Goal: Information Seeking & Learning: Learn about a topic

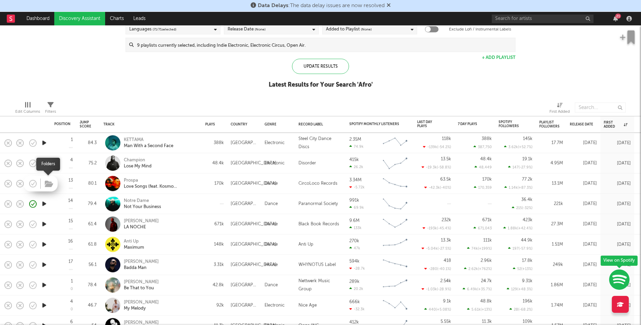
click at [46, 188] on button "button" at bounding box center [49, 185] width 11 height 10
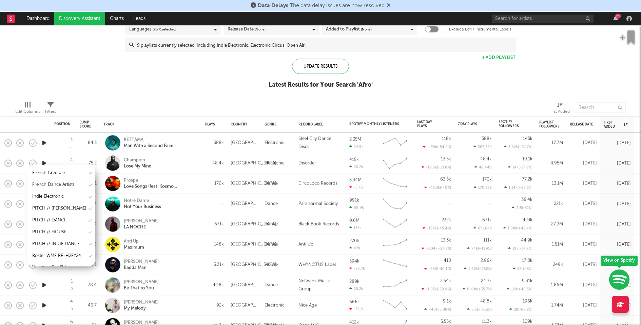
scroll to position [107, 0]
click at [69, 197] on div "Indie Electronic" at bounding box center [61, 195] width 68 height 10
click at [63, 229] on div "PITCH // INDIE DANCE" at bounding box center [55, 231] width 47 height 8
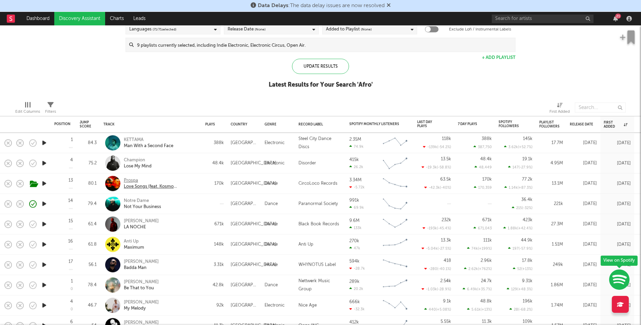
click at [133, 180] on div "Prospa" at bounding box center [160, 181] width 73 height 6
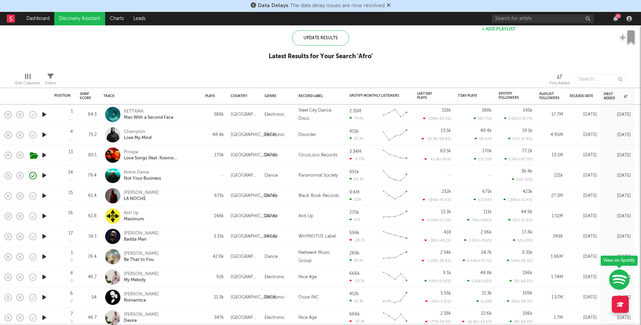
click at [45, 216] on icon "button" at bounding box center [44, 216] width 7 height 8
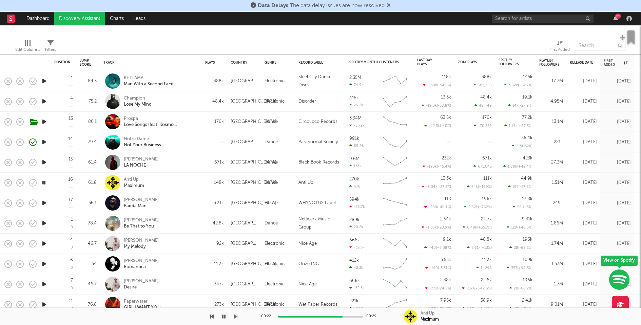
click at [44, 222] on icon "button" at bounding box center [44, 223] width 7 height 8
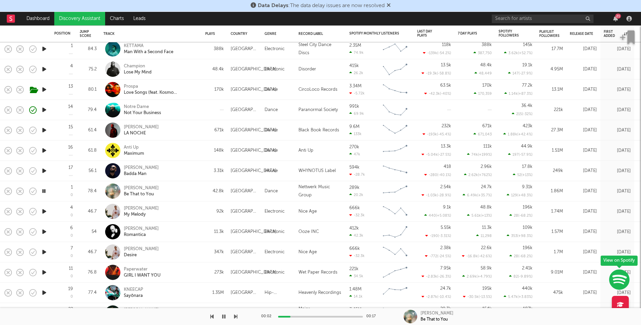
click at [43, 212] on icon "button" at bounding box center [44, 211] width 7 height 8
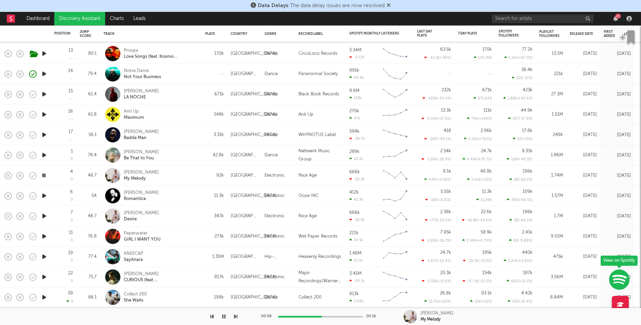
click at [44, 195] on icon "button" at bounding box center [44, 196] width 7 height 8
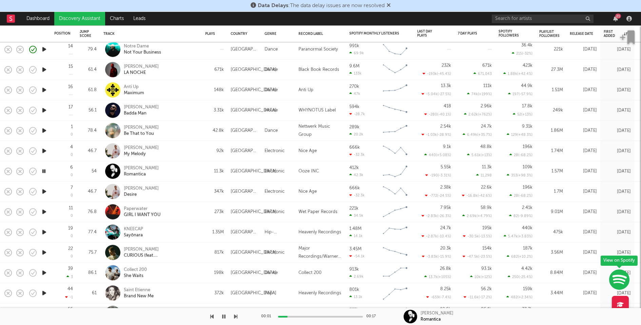
click at [44, 193] on icon "button" at bounding box center [44, 191] width 7 height 8
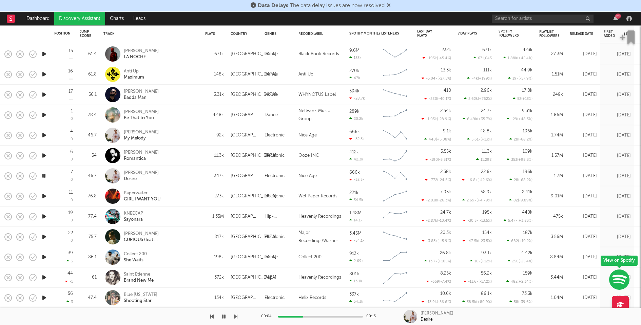
click at [45, 196] on icon "button" at bounding box center [44, 196] width 7 height 8
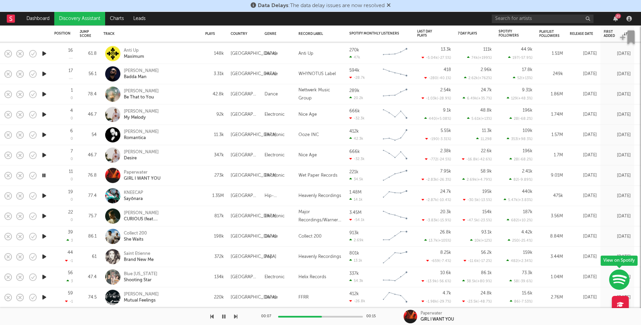
click at [45, 198] on icon "button" at bounding box center [44, 196] width 7 height 8
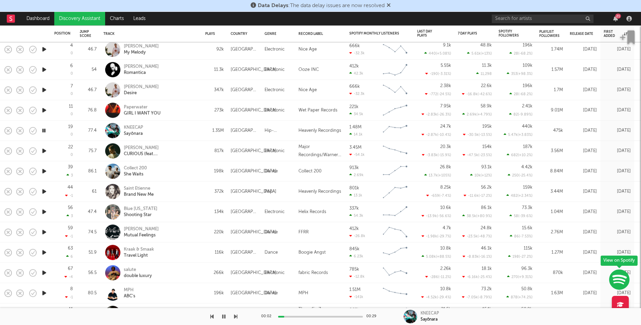
click at [45, 172] on icon "button" at bounding box center [44, 171] width 7 height 8
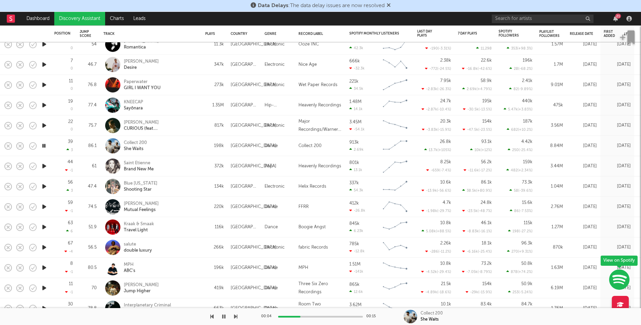
click at [45, 167] on icon "button" at bounding box center [44, 166] width 7 height 8
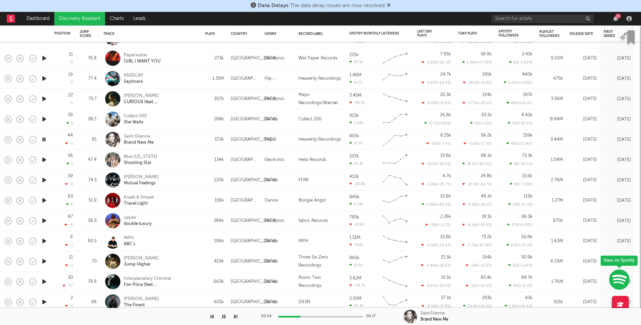
click at [45, 160] on icon "button" at bounding box center [44, 160] width 7 height 8
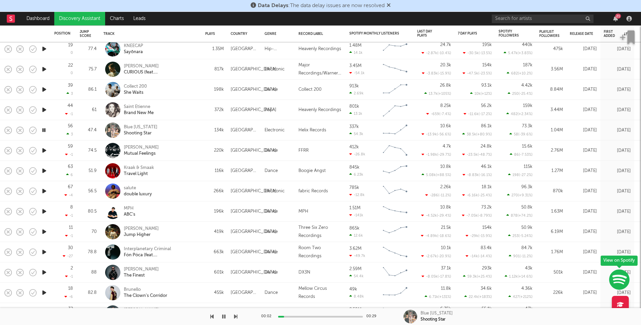
click at [44, 151] on icon "button" at bounding box center [44, 150] width 7 height 8
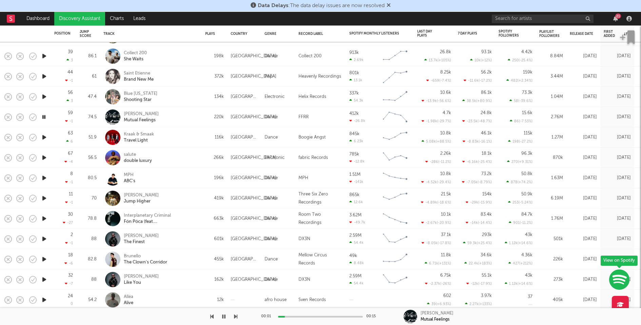
click at [45, 138] on icon "button" at bounding box center [44, 137] width 7 height 8
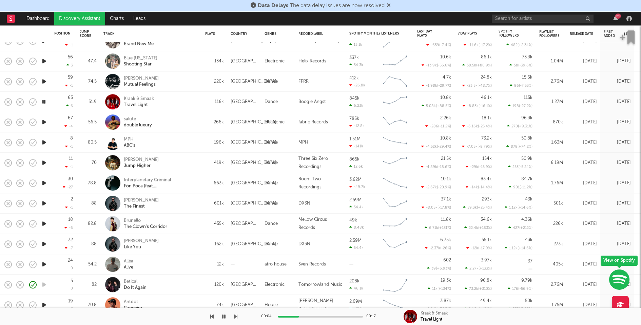
click at [44, 143] on icon "button" at bounding box center [44, 142] width 7 height 8
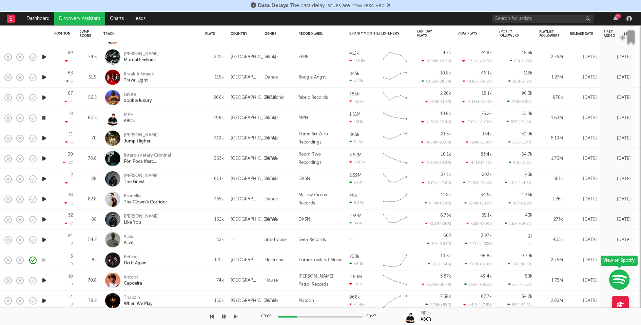
click at [44, 139] on icon "button" at bounding box center [44, 138] width 7 height 8
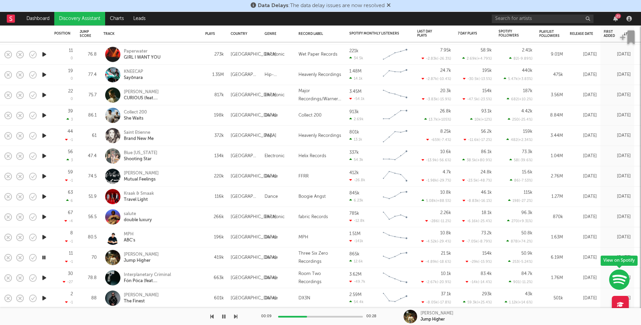
click at [44, 195] on icon "button" at bounding box center [44, 197] width 7 height 8
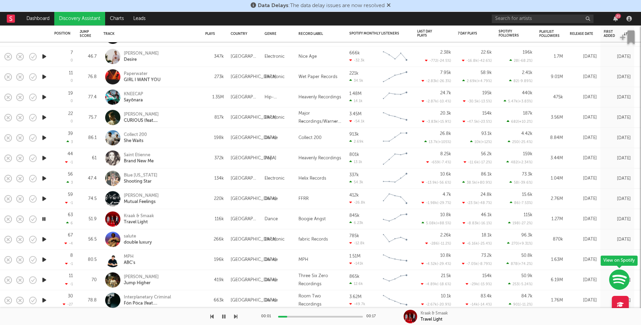
click at [44, 198] on icon "button" at bounding box center [44, 199] width 7 height 8
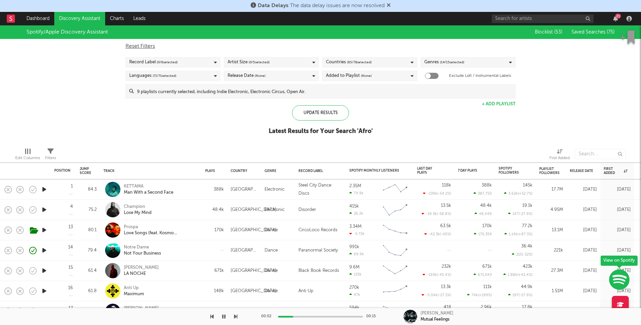
click at [265, 87] on input at bounding box center [324, 92] width 381 height 14
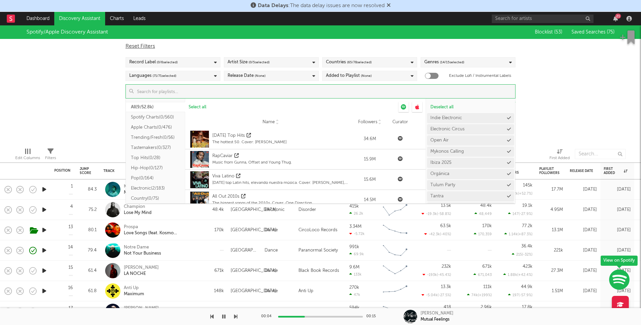
click at [554, 86] on div "Spotify/Apple Discovery Assistant Blocklist ( 53 ) Saved Searches ( 75 ) Reset …" at bounding box center [320, 83] width 641 height 117
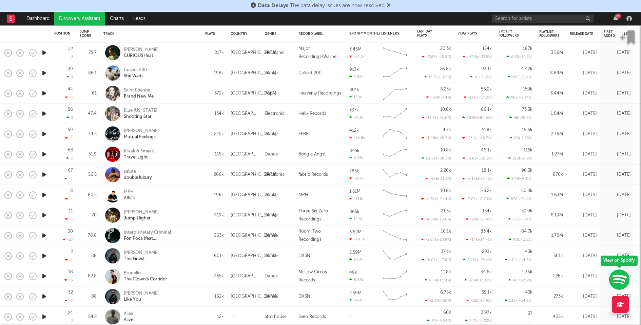
click at [176, 170] on div "salute double luxury" at bounding box center [160, 175] width 73 height 12
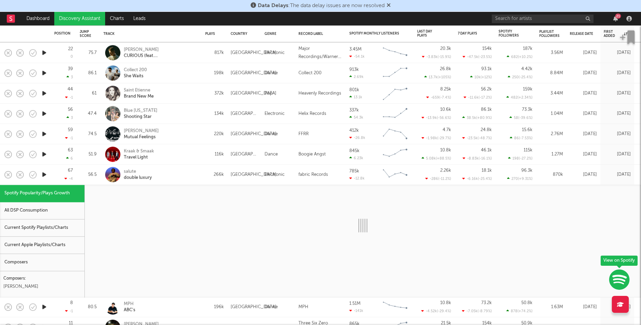
click at [176, 170] on div "salute double luxury" at bounding box center [160, 175] width 73 height 12
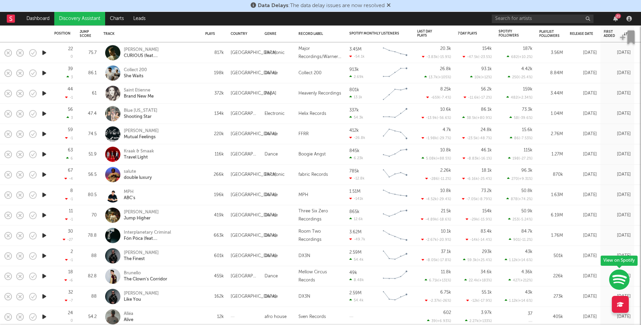
click at [185, 132] on div "PARISI Mutual Feelings" at bounding box center [160, 134] width 73 height 12
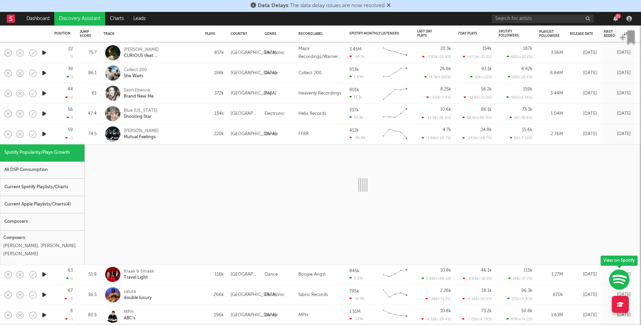
click at [68, 186] on div "Current Spotify Playlists/Charts" at bounding box center [42, 187] width 84 height 17
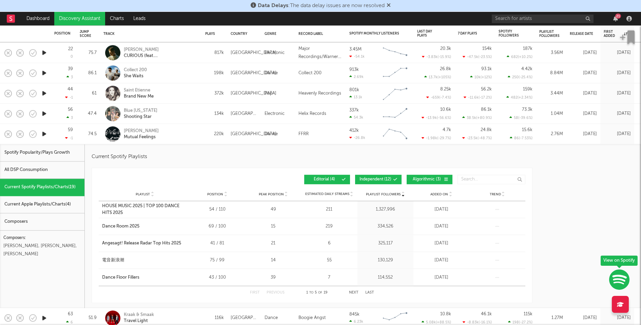
click at [371, 179] on span "Independent ( 12 )" at bounding box center [375, 180] width 32 height 4
click at [429, 179] on span "Algorithmic ( 3 )" at bounding box center [426, 180] width 31 height 4
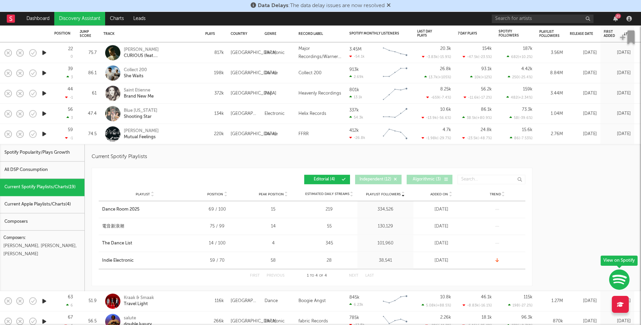
click at [189, 137] on div "PARISI Mutual Feelings" at bounding box center [160, 134] width 73 height 12
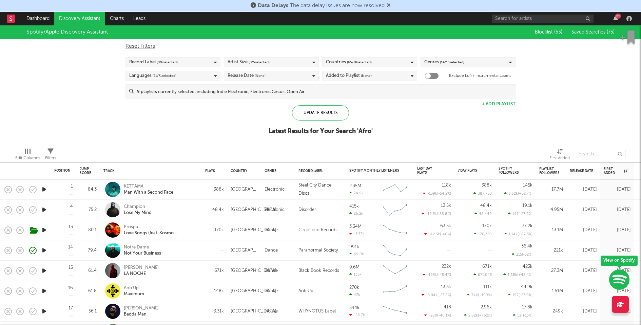
click at [273, 88] on input at bounding box center [324, 92] width 381 height 14
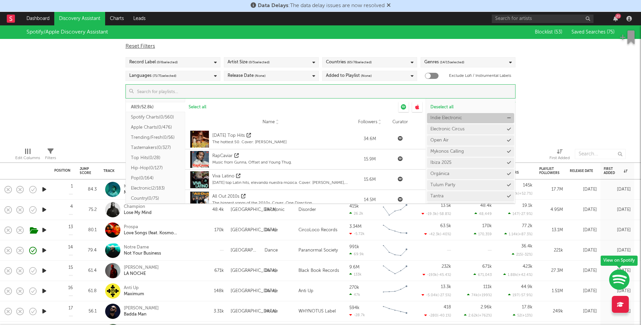
click at [507, 118] on icon at bounding box center [509, 118] width 4 height 4
click at [546, 112] on div "Spotify/Apple Discovery Assistant Blocklist ( 53 ) Saved Searches ( 75 ) Reset …" at bounding box center [320, 83] width 641 height 117
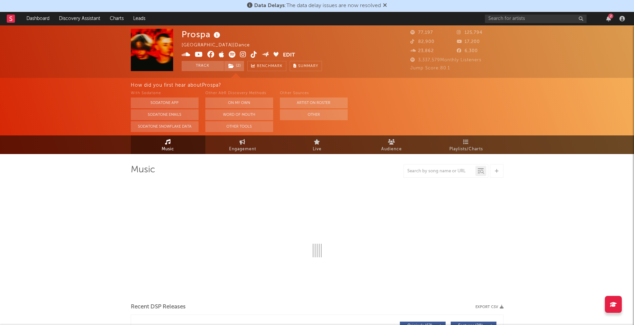
select select "6m"
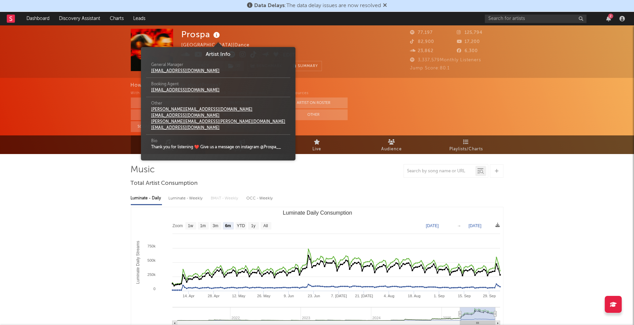
click at [215, 36] on icon at bounding box center [217, 35] width 10 height 9
drag, startPoint x: 200, startPoint y: 71, endPoint x: 144, endPoint y: 71, distance: 56.3
click at [144, 71] on span "Artist Info General Manager prospauk@yahoo.co.uk Booking Agent prospauk@yahoo.c…" at bounding box center [218, 104] width 155 height 107
copy link "prospauk@yahoo.co.uk"
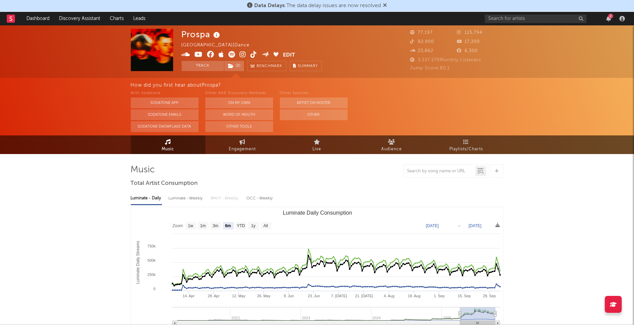
click at [218, 35] on icon at bounding box center [217, 35] width 10 height 9
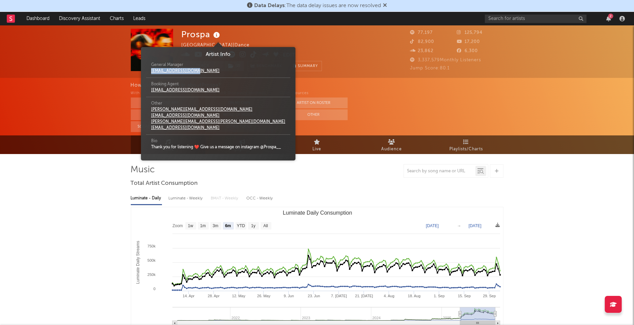
drag, startPoint x: 199, startPoint y: 71, endPoint x: 150, endPoint y: 71, distance: 49.2
click at [150, 71] on div "General Manager prospauk@yahoo.co.uk" at bounding box center [218, 68] width 144 height 19
copy link "prospauk@yahoo.co.uk"
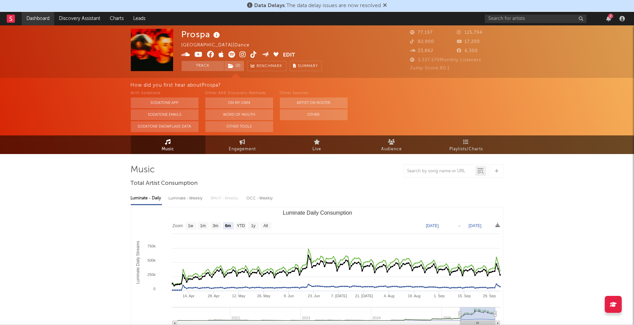
click at [45, 18] on link "Dashboard" at bounding box center [38, 19] width 33 height 14
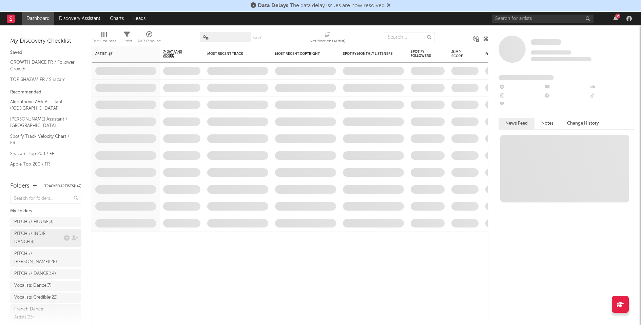
click at [40, 236] on div "PITCH // INDIE DANCE ( 8 )" at bounding box center [38, 238] width 48 height 16
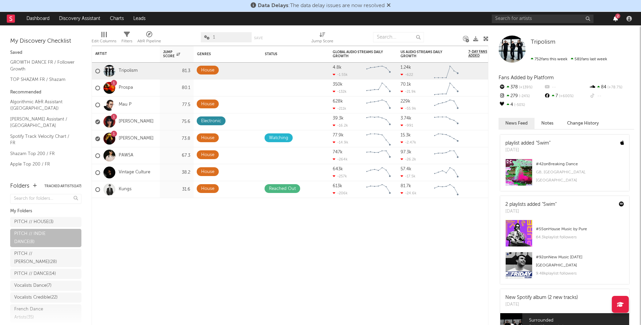
click at [617, 19] on icon "button" at bounding box center [615, 18] width 5 height 5
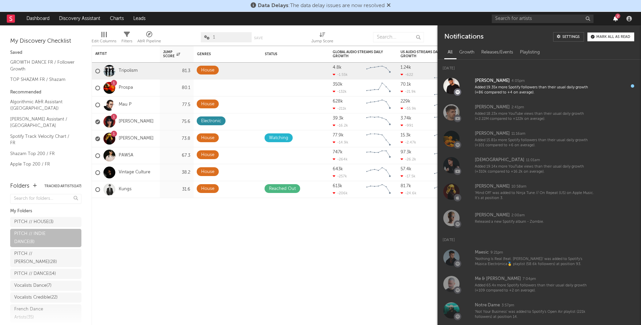
click at [617, 19] on icon "button" at bounding box center [615, 18] width 5 height 5
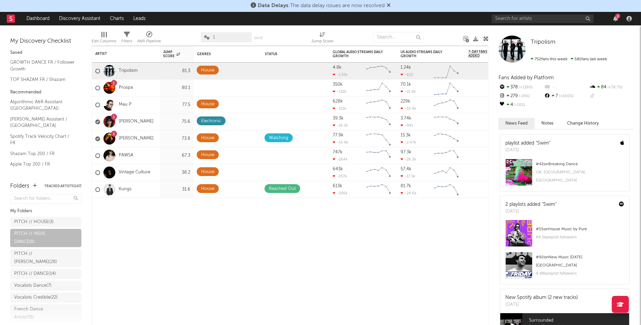
click at [618, 18] on div "2" at bounding box center [615, 18] width 10 height 5
click at [617, 18] on div "2" at bounding box center [617, 16] width 5 height 5
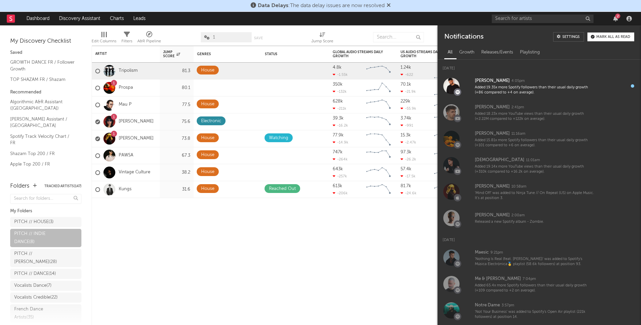
click at [617, 18] on div "2" at bounding box center [617, 16] width 5 height 5
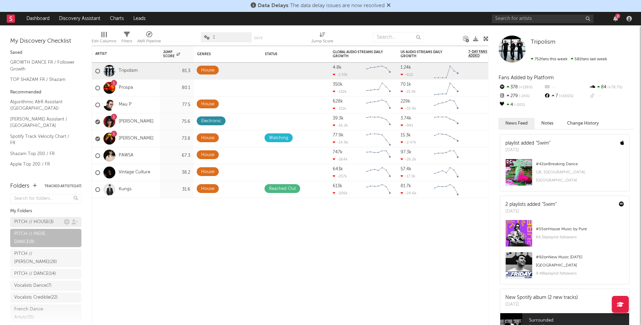
click at [49, 220] on div "PITCH // HOUSE ( 3 )" at bounding box center [33, 222] width 39 height 8
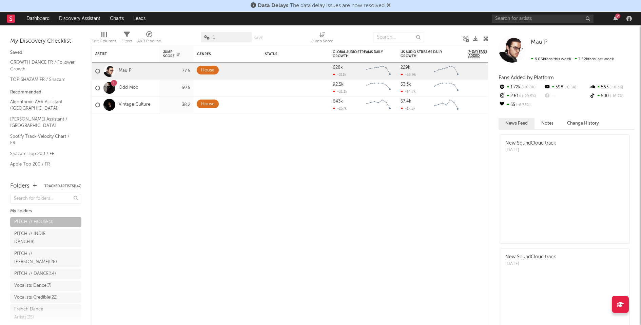
click at [617, 17] on div "2" at bounding box center [617, 16] width 5 height 5
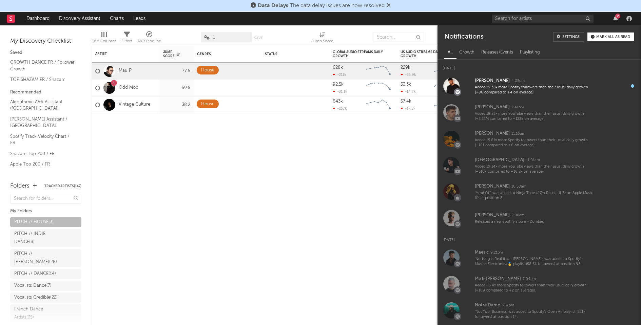
click at [619, 36] on div "Mark all as read" at bounding box center [613, 37] width 34 height 4
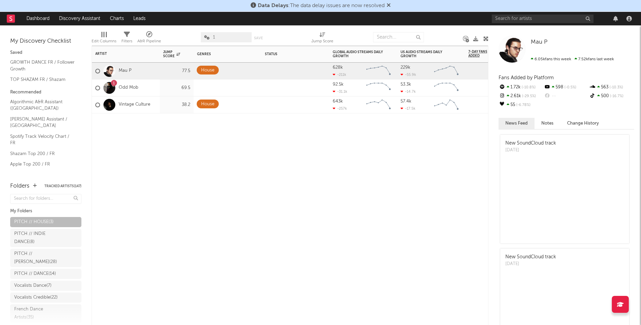
click at [355, 212] on div "Artist Notifications Jump Score Genres Edit settings for Genres Status Edit set…" at bounding box center [290, 186] width 397 height 280
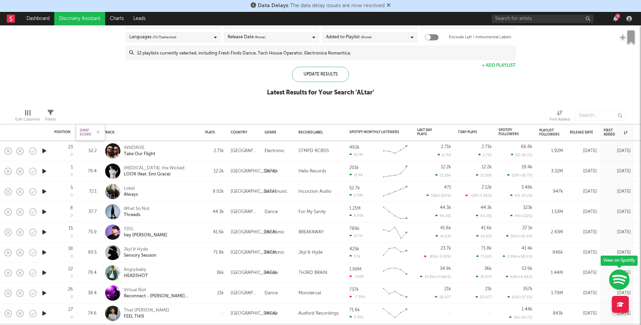
click at [83, 132] on div "Jump Score" at bounding box center [86, 132] width 12 height 8
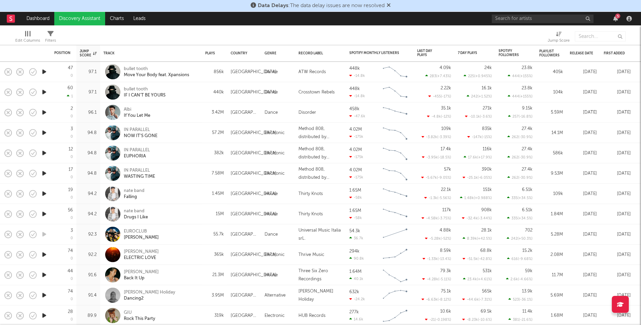
click at [43, 194] on icon "button" at bounding box center [44, 194] width 7 height 8
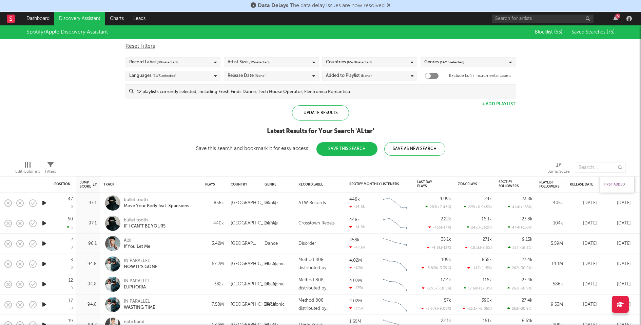
click at [611, 186] on div "First Added" at bounding box center [615, 185] width 24 height 4
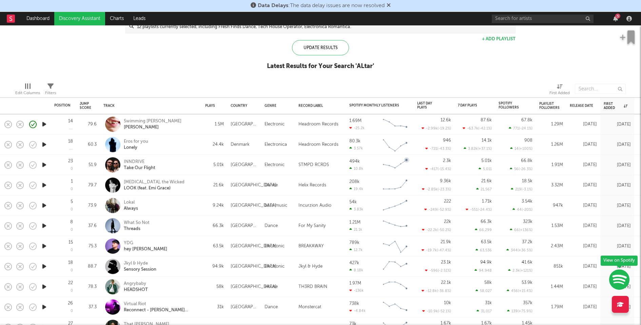
click at [197, 127] on div "Swimming Paul Holly" at bounding box center [150, 125] width 95 height 20
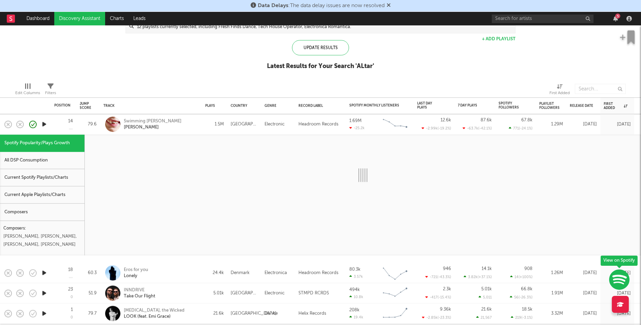
click at [61, 173] on div "Current Spotify Playlists/Charts" at bounding box center [42, 178] width 84 height 17
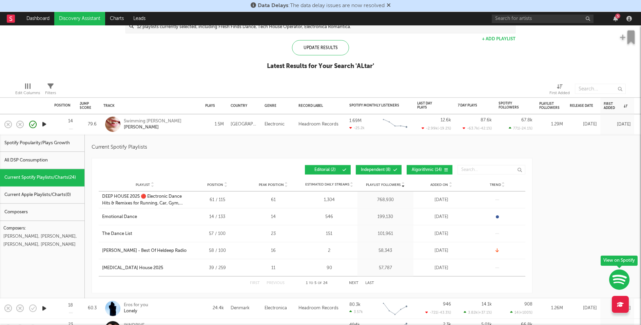
click at [378, 171] on span "Independent ( 8 )" at bounding box center [375, 170] width 31 height 4
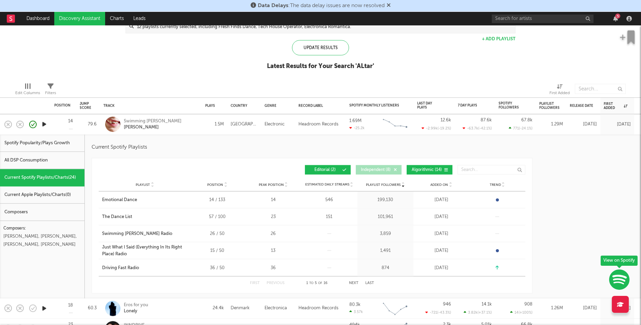
click at [439, 168] on span "Algorithmic ( 14 )" at bounding box center [426, 170] width 31 height 4
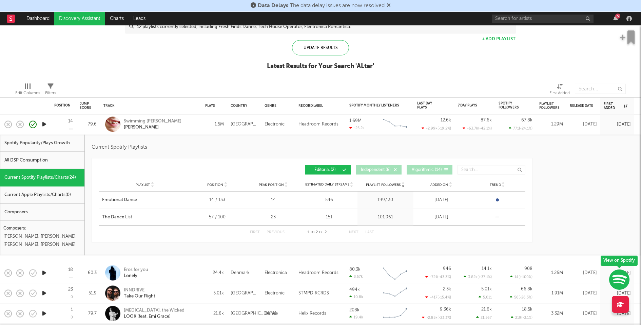
click at [187, 123] on div "Swimming Paul Holly" at bounding box center [160, 124] width 73 height 12
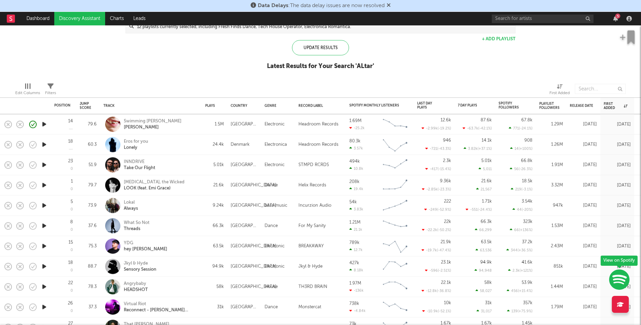
click at [45, 123] on icon "button" at bounding box center [44, 124] width 7 height 8
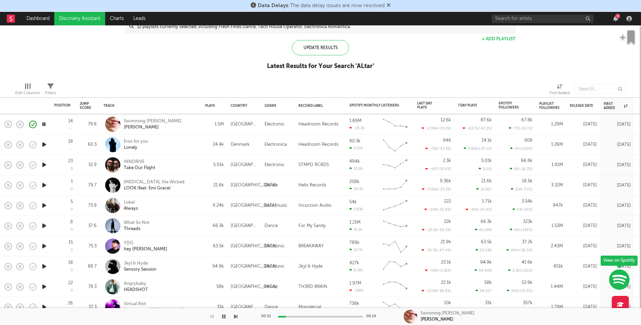
click at [315, 318] on div "00:01 00:14" at bounding box center [320, 317] width 119 height 17
click at [45, 143] on icon "button" at bounding box center [44, 145] width 7 height 8
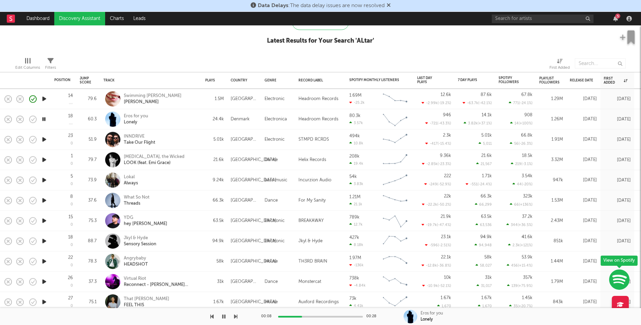
click at [47, 139] on icon "button" at bounding box center [44, 140] width 7 height 8
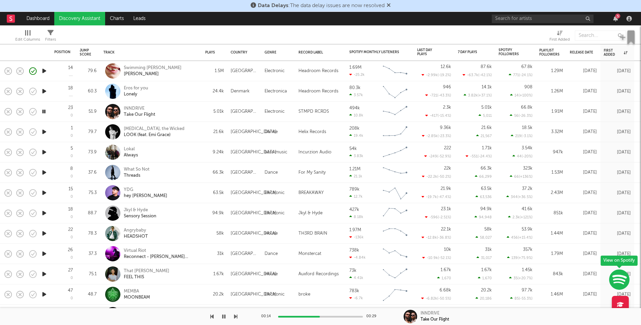
click at [46, 132] on icon "button" at bounding box center [44, 132] width 7 height 8
click at [315, 316] on div at bounding box center [320, 317] width 85 height 2
click at [333, 316] on div at bounding box center [320, 317] width 85 height 2
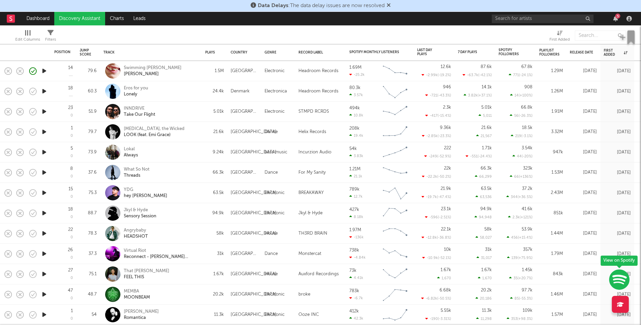
click at [42, 153] on icon "button" at bounding box center [44, 152] width 7 height 8
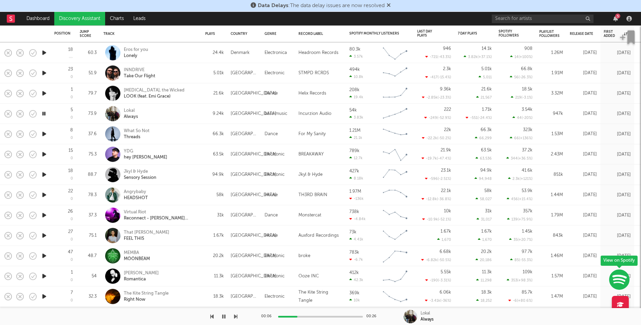
click at [177, 115] on div "Lokal Always" at bounding box center [160, 114] width 73 height 12
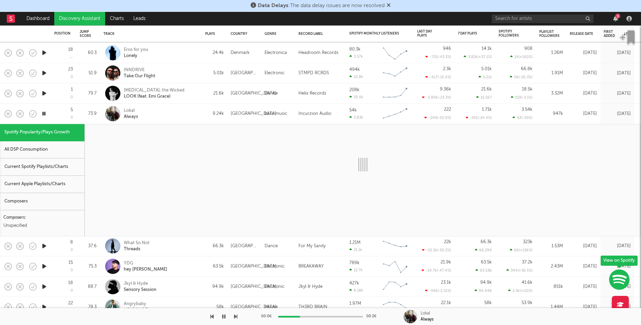
click at [57, 168] on div "Current Spotify Playlists/Charts" at bounding box center [42, 167] width 84 height 17
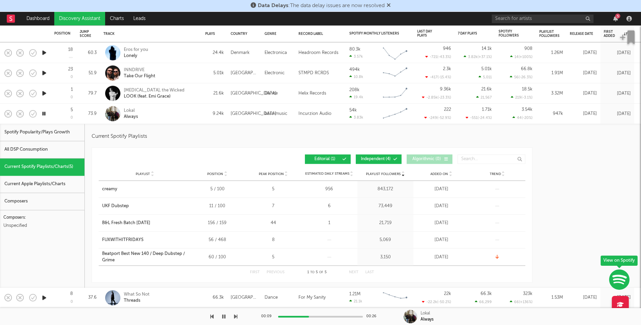
click at [375, 158] on span "Independent ( 4 )" at bounding box center [375, 160] width 31 height 4
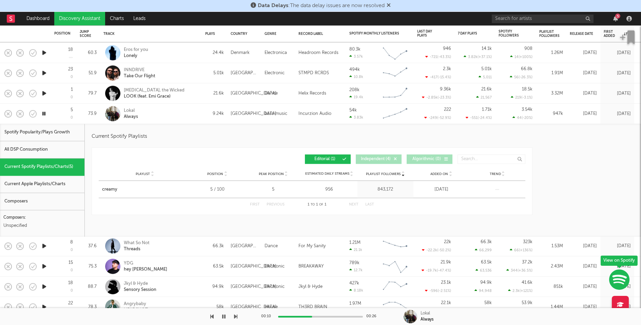
click at [179, 117] on div "Lokal Always" at bounding box center [160, 114] width 73 height 12
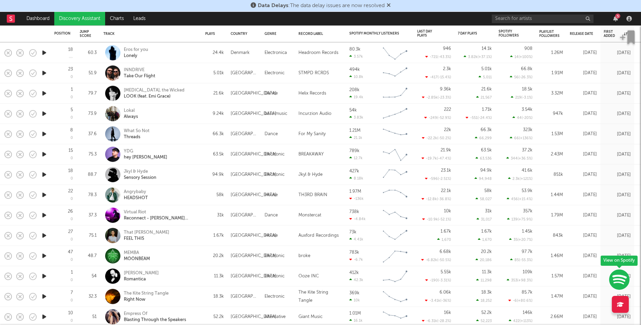
click at [45, 135] on icon "button" at bounding box center [44, 134] width 7 height 8
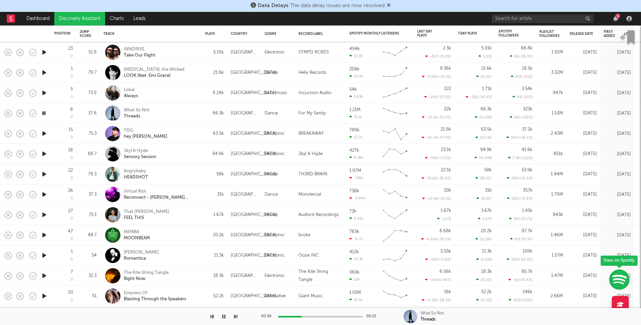
click at [44, 133] on icon "button" at bounding box center [44, 134] width 7 height 8
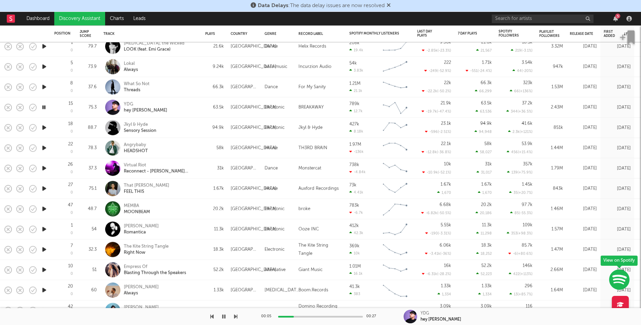
click at [44, 128] on icon "button" at bounding box center [44, 128] width 7 height 8
click at [43, 148] on icon "button" at bounding box center [44, 148] width 7 height 8
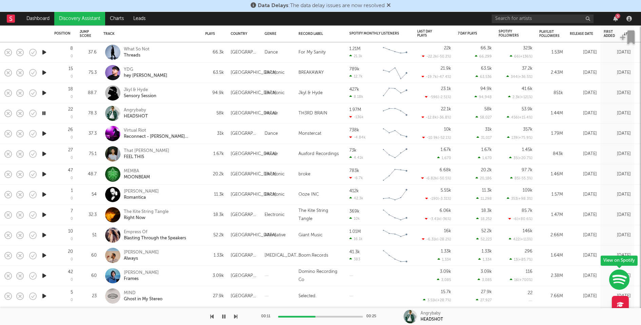
click at [334, 317] on div at bounding box center [320, 317] width 85 height 2
click at [44, 135] on icon "button" at bounding box center [44, 134] width 7 height 8
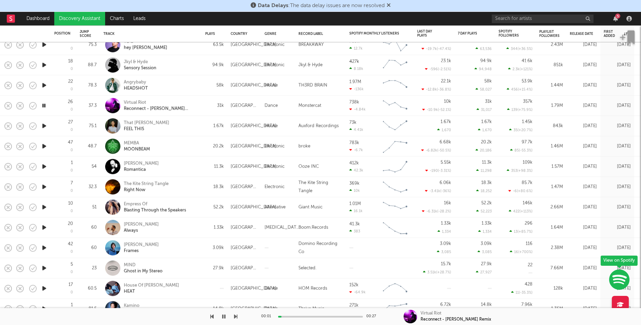
click at [43, 125] on icon "button" at bounding box center [44, 126] width 7 height 8
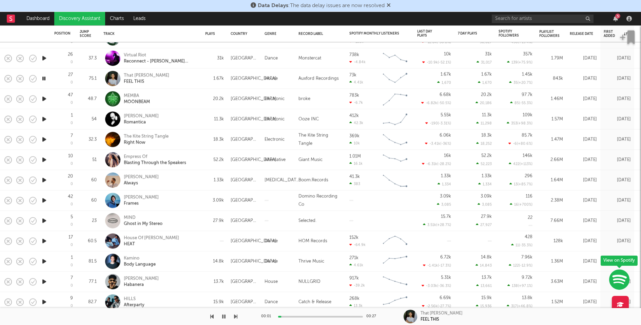
click at [45, 98] on icon "button" at bounding box center [44, 99] width 7 height 8
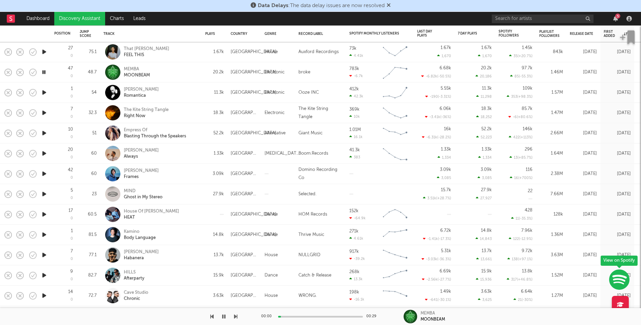
click at [44, 92] on icon "button" at bounding box center [44, 92] width 7 height 8
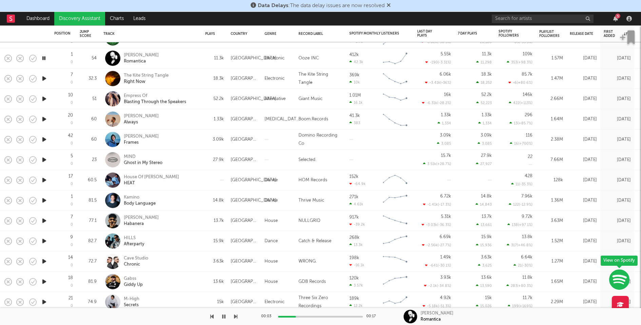
click at [44, 78] on icon "button" at bounding box center [44, 79] width 7 height 8
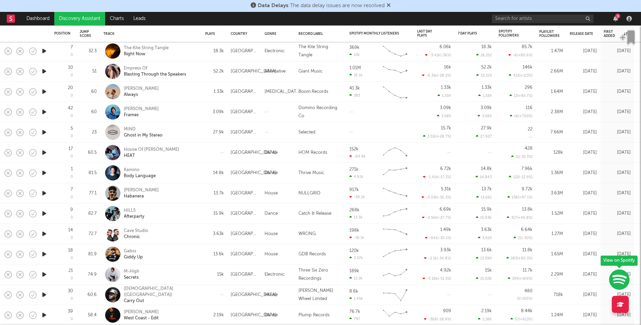
click at [44, 70] on icon "button" at bounding box center [44, 71] width 7 height 8
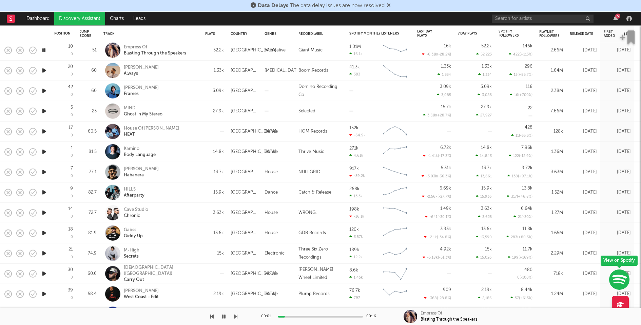
click at [44, 69] on icon "button" at bounding box center [44, 70] width 7 height 8
click at [45, 90] on icon "button" at bounding box center [44, 91] width 7 height 8
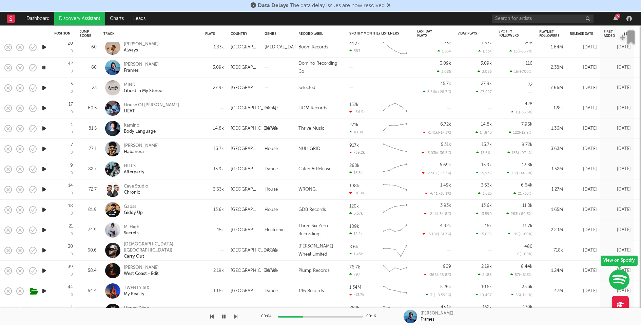
click at [334, 318] on div at bounding box center [320, 317] width 85 height 2
click at [43, 89] on icon "button" at bounding box center [44, 88] width 7 height 8
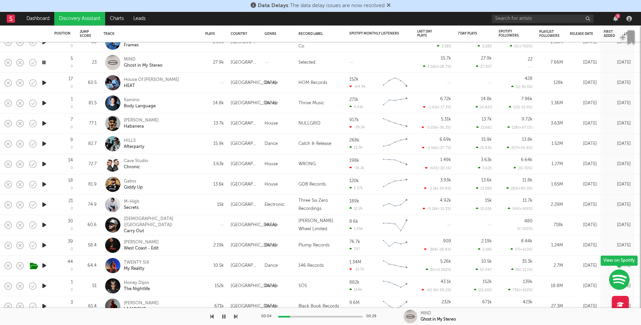
click at [183, 65] on div "MIND Ghost in My Stereo" at bounding box center [160, 63] width 73 height 12
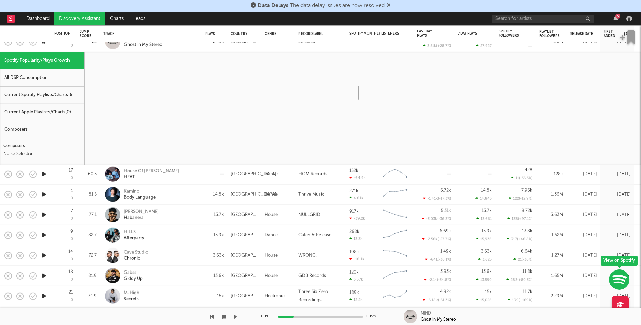
click at [70, 94] on div "Current Spotify Playlists/Charts ( 6 )" at bounding box center [42, 95] width 84 height 17
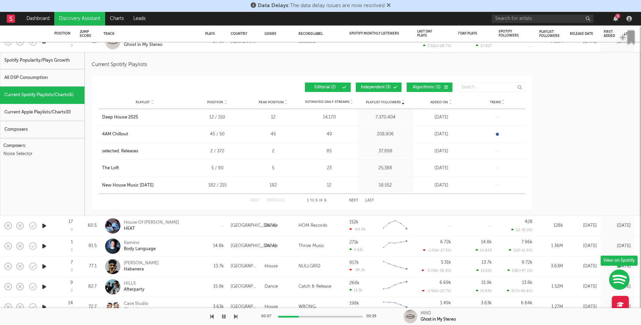
click at [378, 86] on span "Independent ( 3 )" at bounding box center [375, 87] width 31 height 4
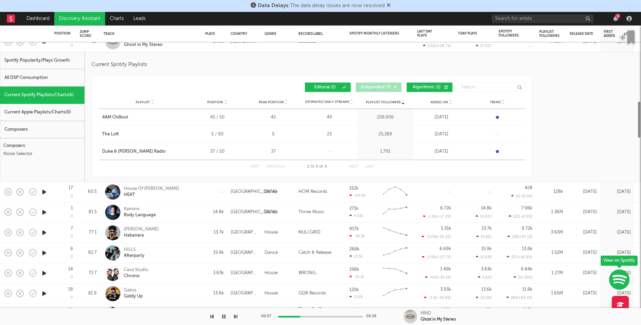
click at [424, 87] on span "Algorithmic ( 1 )" at bounding box center [426, 87] width 31 height 4
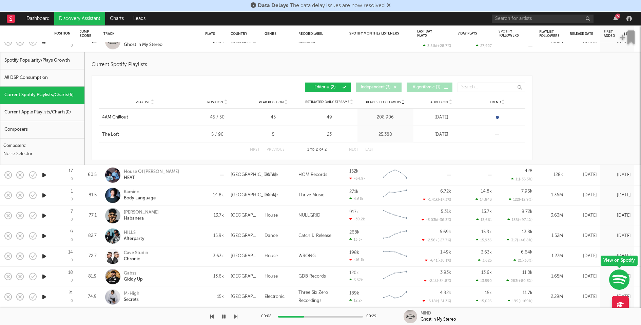
click at [179, 46] on div "MIND Ghost in My Stereo" at bounding box center [160, 42] width 73 height 12
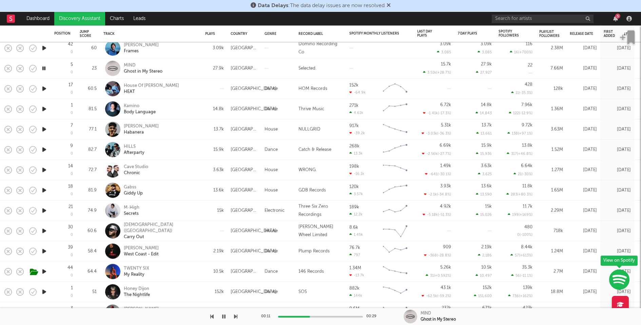
click at [43, 88] on icon "button" at bounding box center [44, 89] width 7 height 8
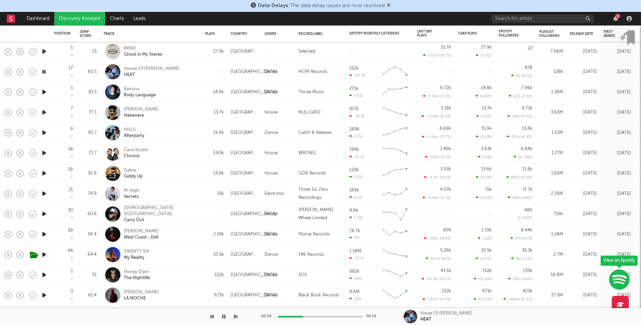
click at [184, 78] on div "House Of Molly HEAT" at bounding box center [150, 72] width 95 height 20
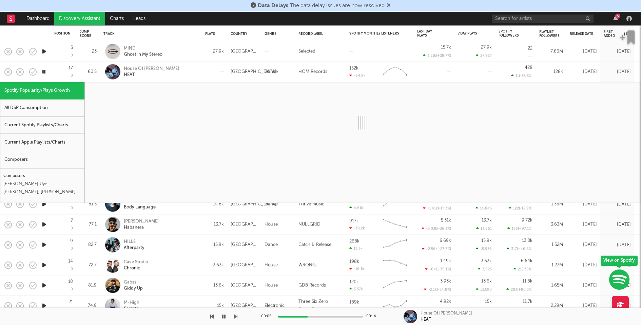
click at [53, 119] on div "Current Spotify Playlists/Charts" at bounding box center [42, 125] width 84 height 17
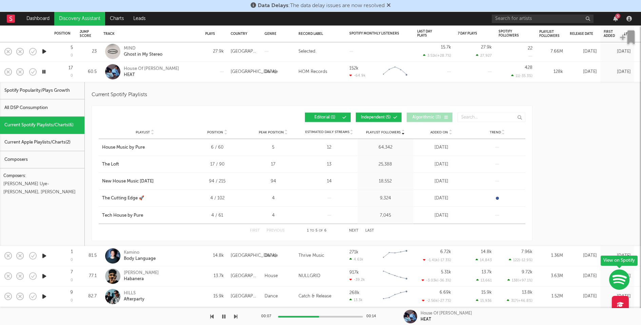
click at [191, 74] on div "House Of Molly HEAT" at bounding box center [160, 72] width 73 height 12
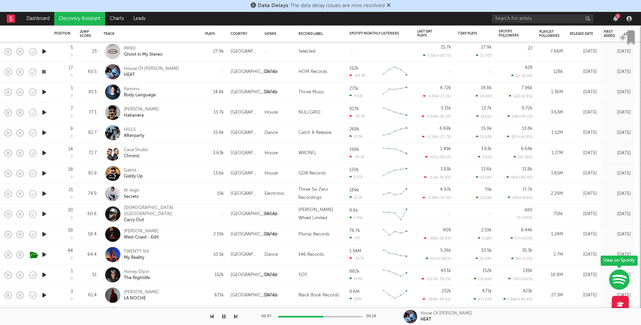
click at [44, 93] on icon "button" at bounding box center [44, 92] width 7 height 8
click at [316, 316] on div "00:01 00:28" at bounding box center [320, 317] width 119 height 17
click at [320, 317] on div at bounding box center [320, 317] width 85 height 2
click at [337, 315] on div "00:14 00:28" at bounding box center [320, 317] width 119 height 17
click at [344, 317] on div at bounding box center [320, 317] width 85 height 2
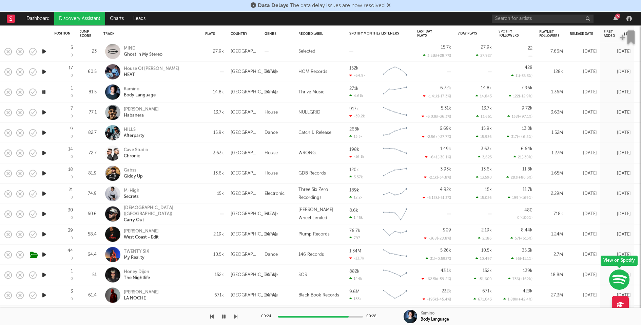
click at [46, 111] on icon "button" at bounding box center [44, 112] width 7 height 8
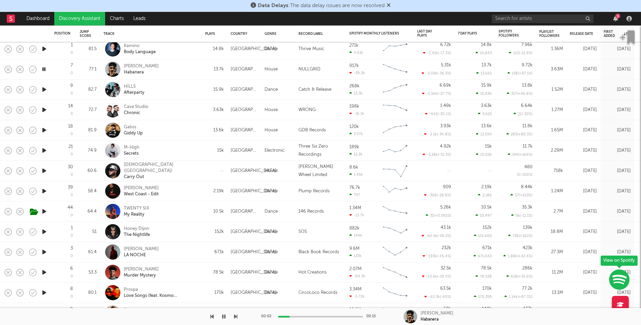
click at [45, 89] on icon "button" at bounding box center [44, 89] width 7 height 8
click at [46, 109] on icon "button" at bounding box center [44, 110] width 7 height 8
click at [173, 111] on div "Cave Studio Chronic" at bounding box center [160, 110] width 73 height 12
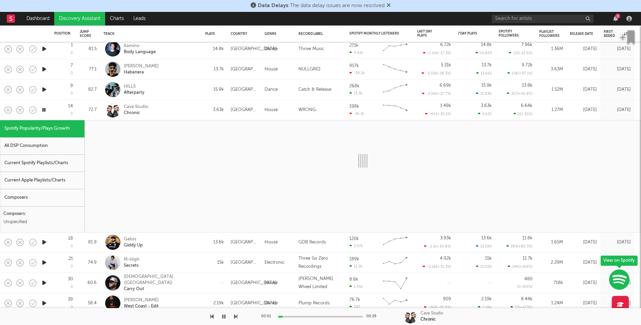
click at [54, 160] on div "Current Spotify Playlists/Charts" at bounding box center [42, 163] width 84 height 17
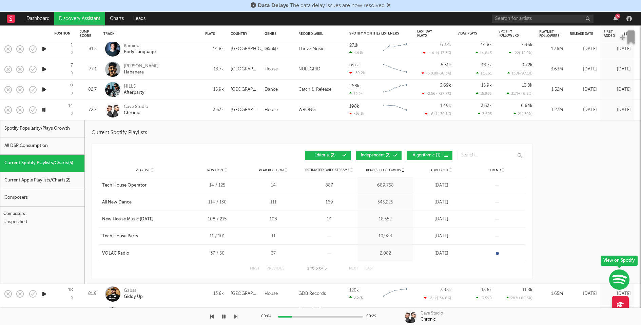
click at [384, 154] on span "Independent ( 2 )" at bounding box center [375, 156] width 31 height 4
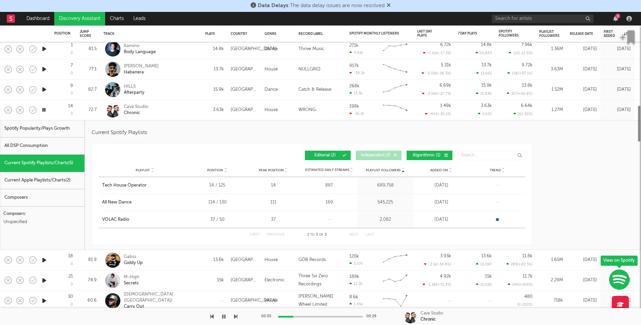
click at [428, 154] on span "Algorithmic ( 1 )" at bounding box center [426, 156] width 31 height 4
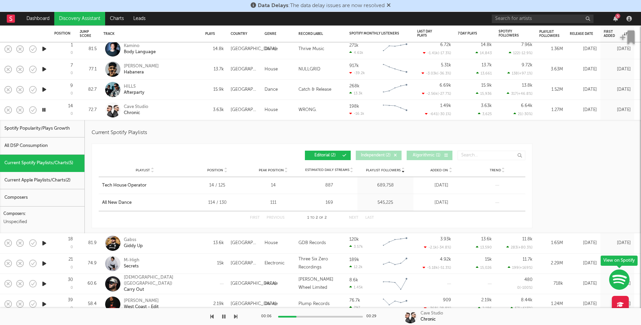
click at [178, 106] on div "Cave Studio Chronic" at bounding box center [160, 110] width 73 height 12
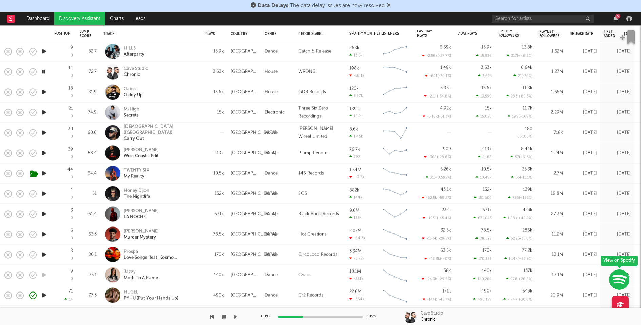
click at [334, 317] on div at bounding box center [320, 317] width 85 height 2
click at [43, 92] on icon "button" at bounding box center [44, 92] width 7 height 8
click at [44, 112] on icon "button" at bounding box center [44, 112] width 7 height 8
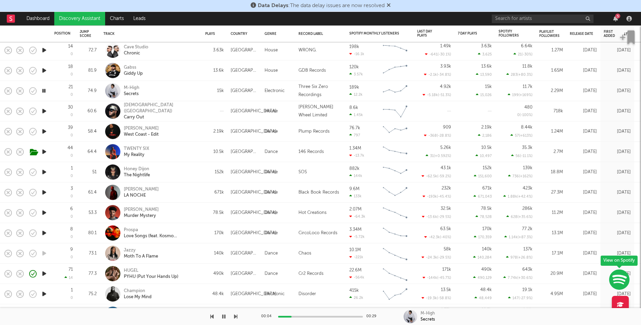
click at [45, 110] on icon "button" at bounding box center [44, 111] width 7 height 8
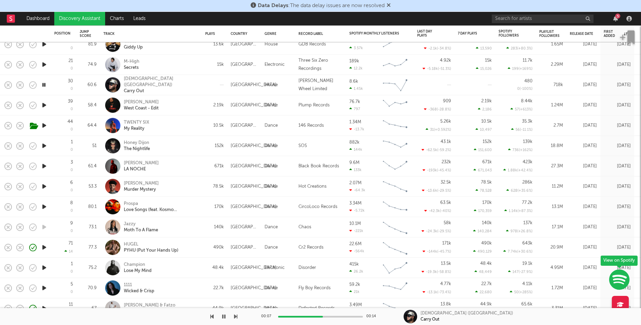
click at [323, 317] on div at bounding box center [320, 317] width 85 height 2
click at [345, 315] on div "00:08 00:14" at bounding box center [320, 317] width 119 height 17
click at [349, 315] on div "00:09 00:14" at bounding box center [320, 317] width 119 height 17
click at [44, 104] on icon "button" at bounding box center [44, 105] width 7 height 8
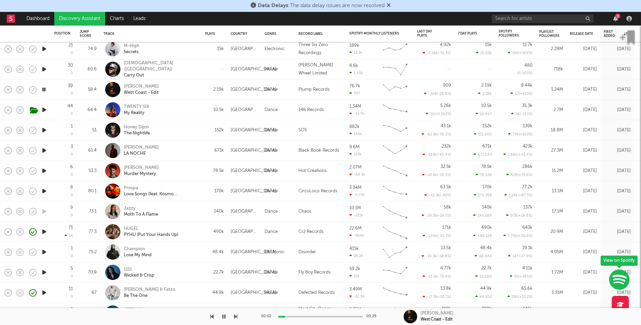
click at [45, 110] on icon "button" at bounding box center [44, 110] width 7 height 8
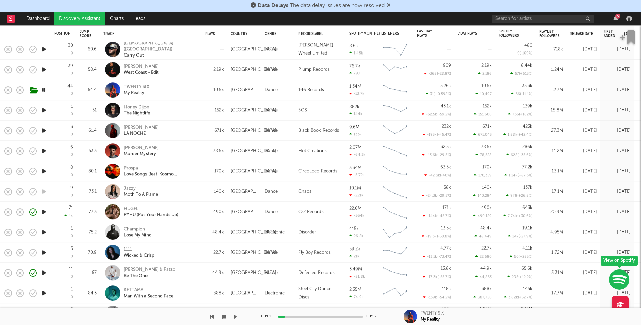
click at [44, 109] on icon "button" at bounding box center [44, 110] width 7 height 8
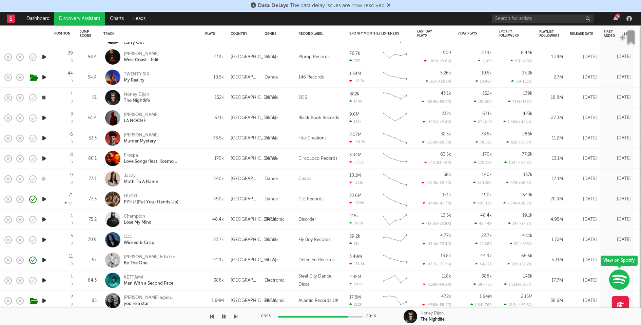
click at [44, 117] on icon "button" at bounding box center [44, 118] width 7 height 8
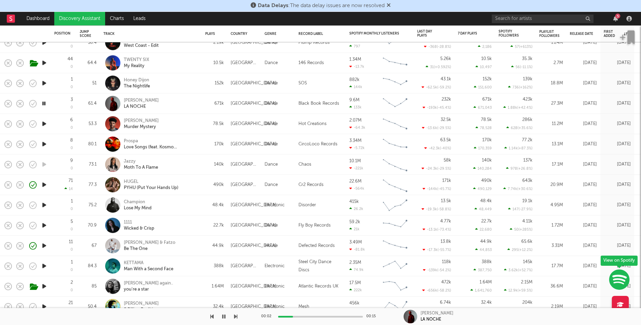
click at [44, 122] on icon "button" at bounding box center [44, 124] width 7 height 8
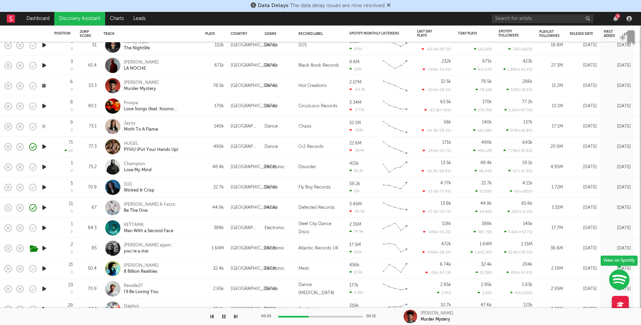
click at [43, 146] on icon "button" at bounding box center [44, 147] width 7 height 8
click at [307, 318] on div "00:01 00:15" at bounding box center [320, 317] width 119 height 17
click at [311, 316] on div at bounding box center [320, 317] width 85 height 2
click at [340, 315] on div "00:06 00:15" at bounding box center [320, 317] width 119 height 17
click at [341, 318] on div at bounding box center [320, 317] width 85 height 2
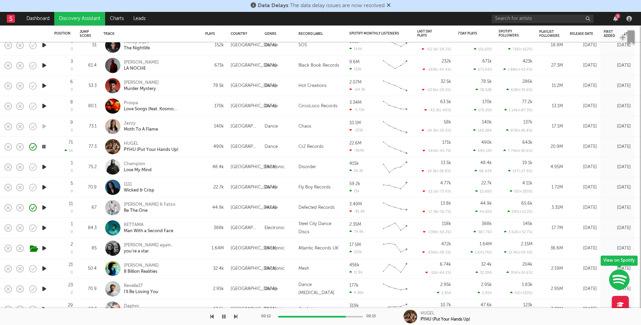
click at [351, 318] on div "00:12 00:15" at bounding box center [320, 317] width 119 height 17
click at [358, 317] on div at bounding box center [320, 317] width 85 height 2
click at [43, 165] on icon "button" at bounding box center [44, 167] width 7 height 8
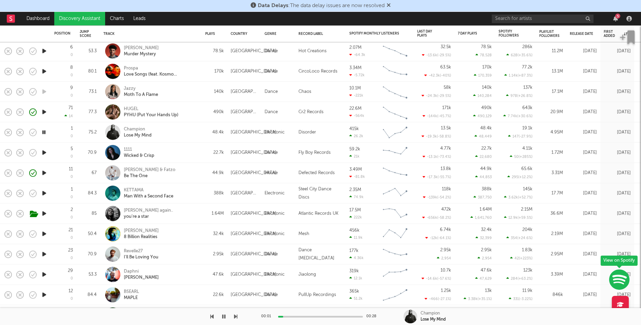
click at [43, 152] on icon "button" at bounding box center [44, 153] width 7 height 8
click at [43, 172] on icon "button" at bounding box center [44, 173] width 7 height 8
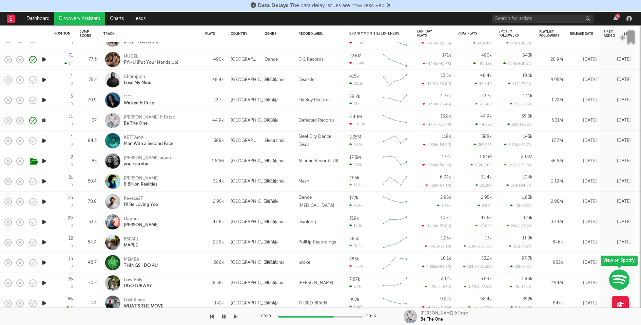
click at [45, 180] on icon "button" at bounding box center [44, 181] width 7 height 8
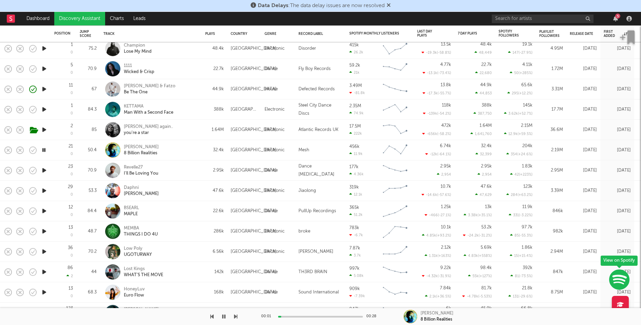
click at [42, 128] on icon "button" at bounding box center [44, 130] width 7 height 8
click at [323, 318] on div "00:01 00:27" at bounding box center [320, 317] width 119 height 17
click at [324, 317] on div at bounding box center [320, 317] width 85 height 2
click at [44, 148] on icon "button" at bounding box center [44, 150] width 7 height 8
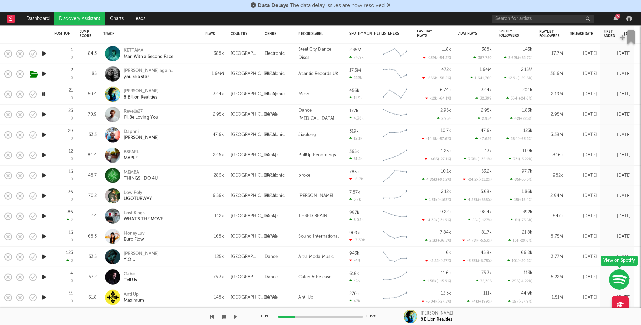
click at [45, 114] on icon "button" at bounding box center [44, 115] width 7 height 8
click at [45, 134] on icon "button" at bounding box center [44, 135] width 7 height 8
click at [313, 317] on div at bounding box center [320, 317] width 85 height 2
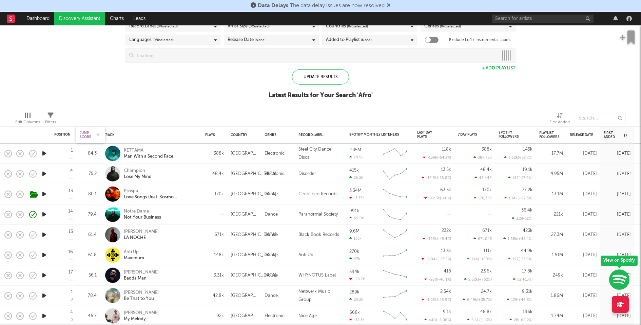
click at [83, 132] on div "Jump Score" at bounding box center [86, 135] width 12 height 8
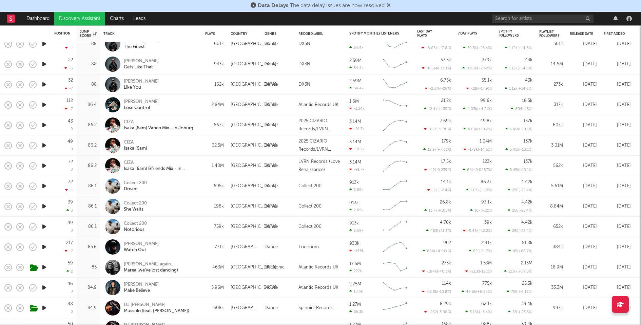
click at [44, 184] on icon "button" at bounding box center [44, 186] width 7 height 8
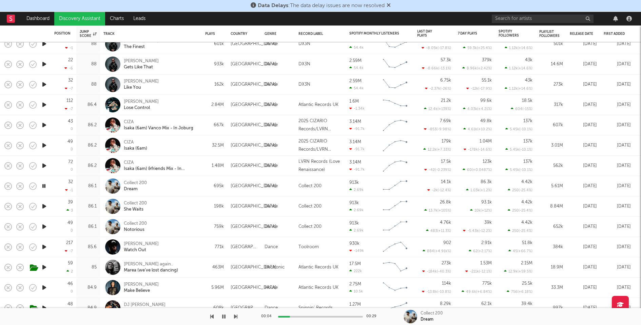
click at [44, 184] on icon "button" at bounding box center [44, 186] width 6 height 8
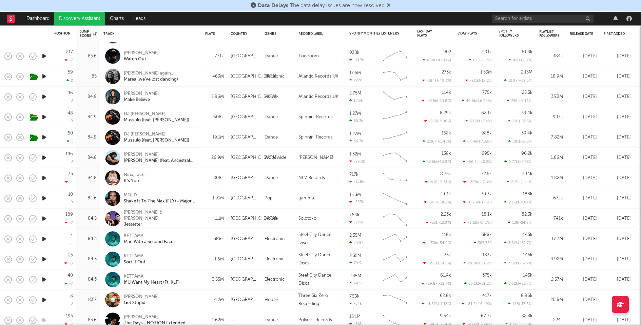
click at [46, 176] on icon "button" at bounding box center [44, 178] width 7 height 8
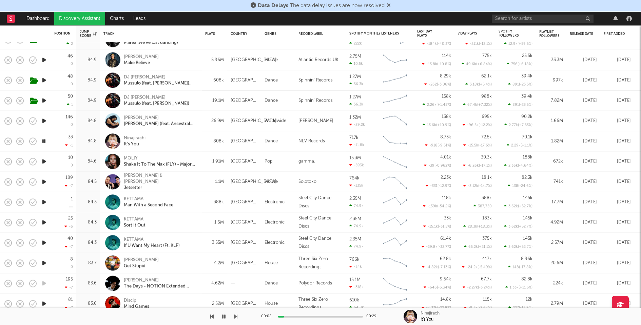
click at [45, 181] on icon "button" at bounding box center [44, 182] width 7 height 8
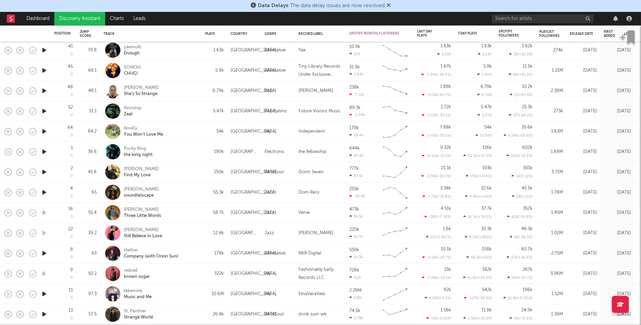
click at [41, 131] on icon "button" at bounding box center [44, 131] width 7 height 8
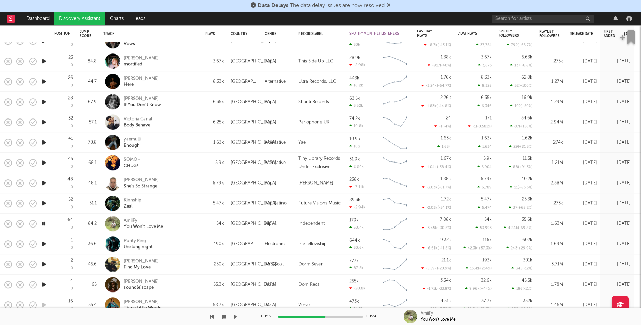
click at [44, 203] on icon "button" at bounding box center [44, 203] width 7 height 8
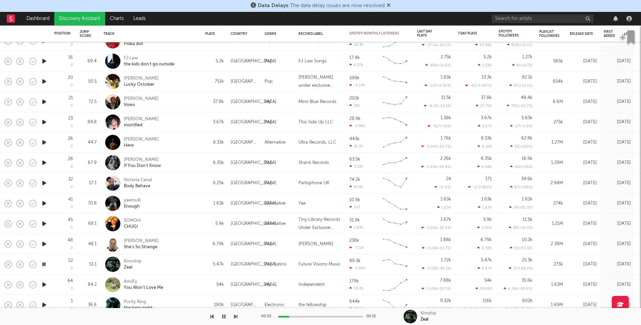
click at [43, 244] on icon "button" at bounding box center [44, 244] width 7 height 8
click at [44, 264] on icon "button" at bounding box center [44, 264] width 7 height 8
click at [44, 244] on icon "button" at bounding box center [44, 244] width 7 height 8
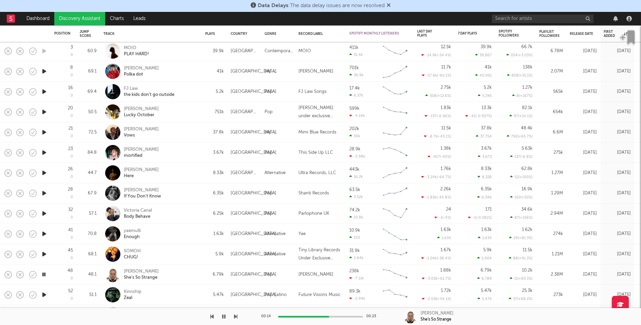
click at [44, 253] on icon "button" at bounding box center [44, 254] width 7 height 8
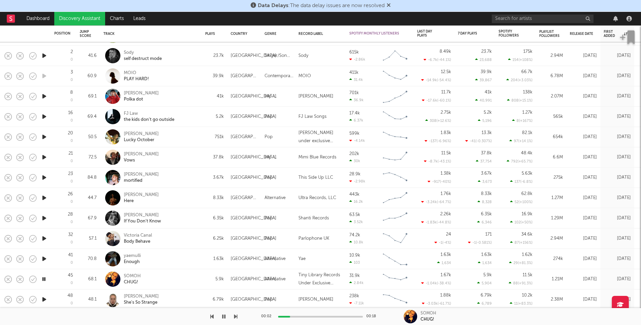
click at [45, 258] on icon "button" at bounding box center [44, 259] width 7 height 8
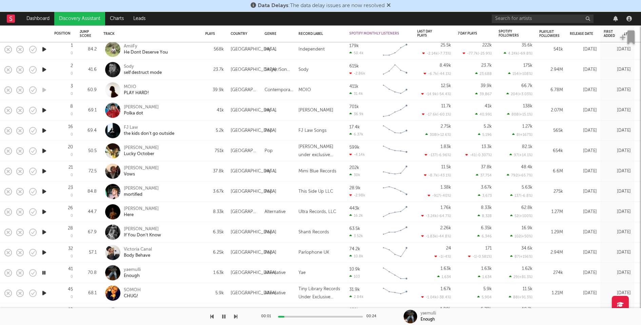
click at [187, 276] on div "yaemulli Enough" at bounding box center [160, 273] width 73 height 12
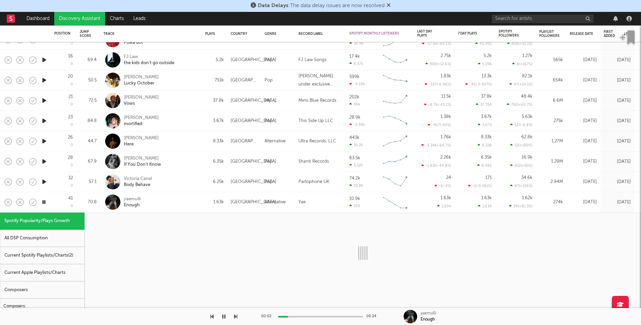
click at [64, 260] on div "Current Spotify Playlists/Charts ( 2 )" at bounding box center [42, 256] width 84 height 17
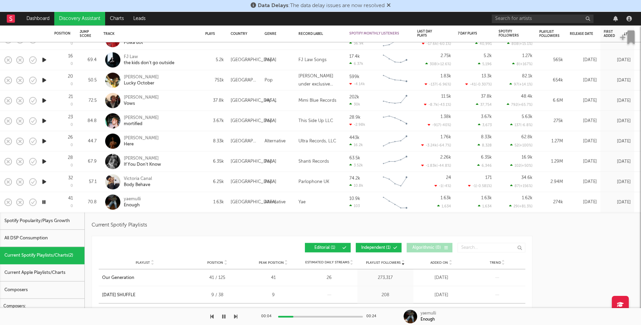
click at [194, 205] on div "yaemulli Enough" at bounding box center [160, 202] width 73 height 12
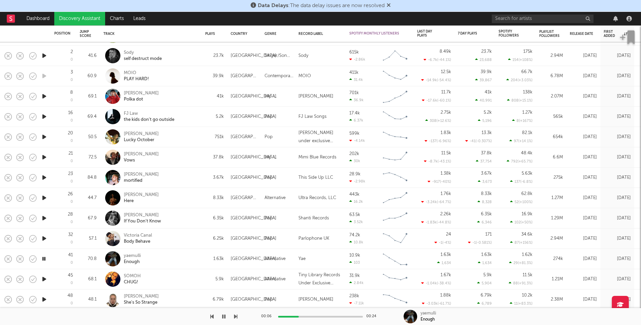
click at [44, 240] on icon "button" at bounding box center [44, 239] width 7 height 8
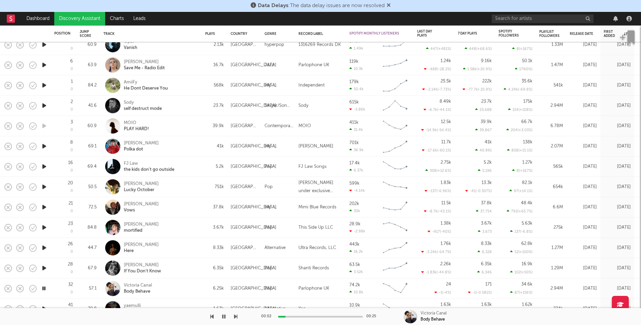
click at [44, 268] on icon "button" at bounding box center [44, 268] width 7 height 8
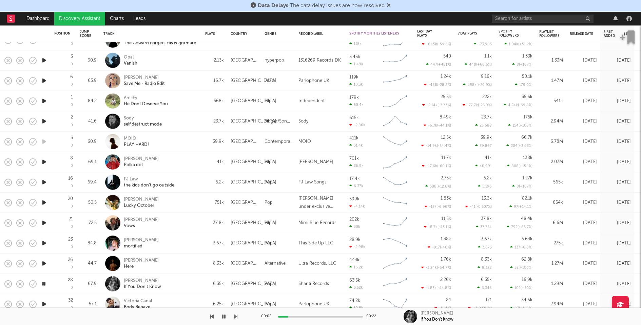
click at [45, 262] on icon "button" at bounding box center [44, 264] width 7 height 8
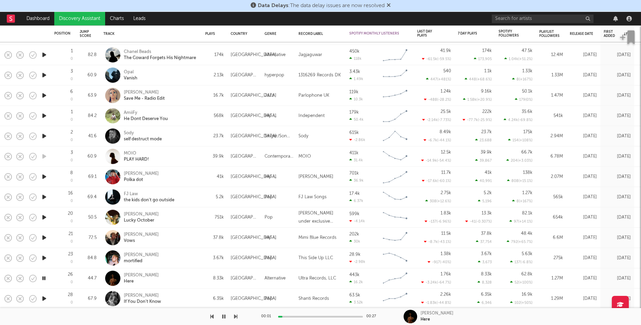
click at [191, 277] on div "Rosie Carney Here" at bounding box center [160, 279] width 73 height 12
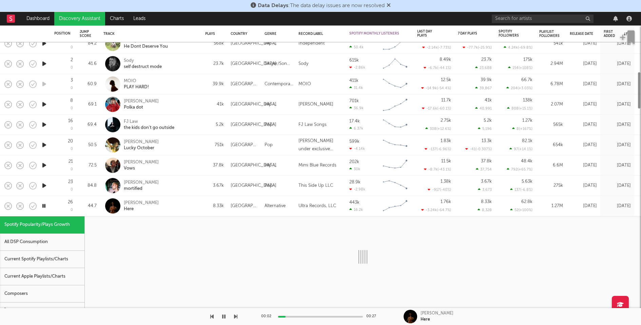
click at [62, 261] on div "Current Spotify Playlists/Charts" at bounding box center [42, 259] width 84 height 17
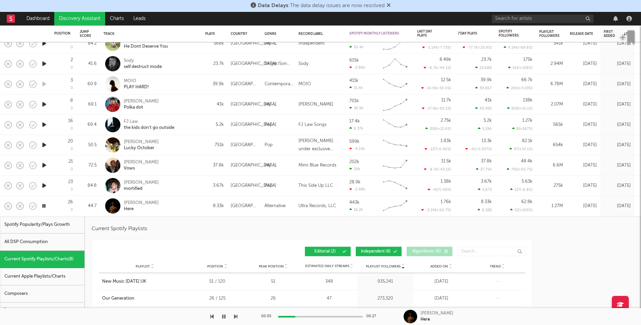
click at [318, 316] on div "00:05 00:27" at bounding box center [320, 317] width 119 height 17
click at [318, 317] on div at bounding box center [320, 317] width 85 height 2
click at [45, 186] on icon "button" at bounding box center [44, 186] width 7 height 8
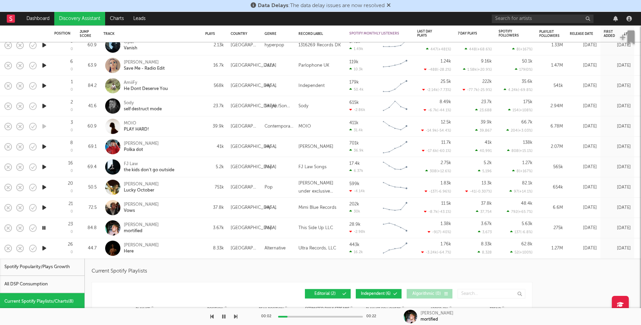
click at [43, 207] on icon "button" at bounding box center [44, 208] width 7 height 8
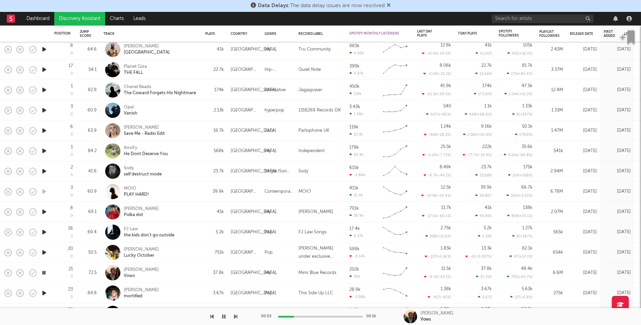
click at [45, 252] on icon "button" at bounding box center [44, 253] width 7 height 8
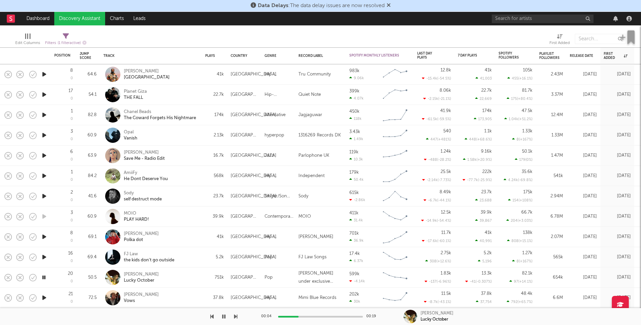
click at [45, 256] on icon "button" at bounding box center [44, 257] width 7 height 8
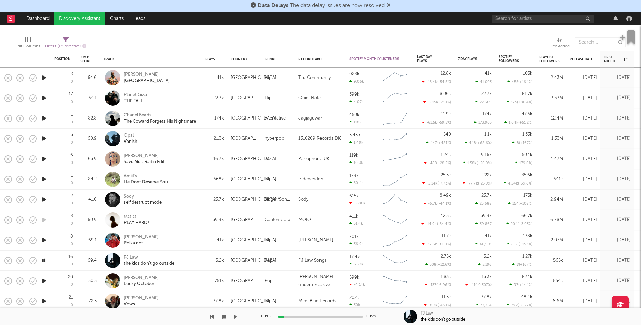
click at [203, 262] on div "5.2k" at bounding box center [214, 261] width 25 height 20
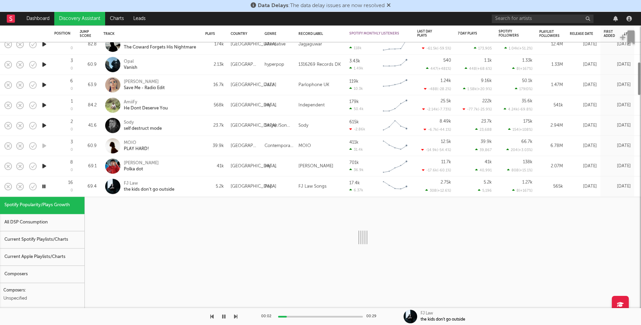
click at [44, 238] on div "Current Spotify Playlists/Charts" at bounding box center [42, 240] width 84 height 17
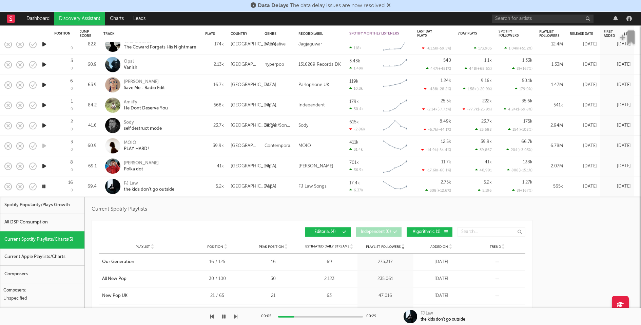
click at [192, 182] on div "FJ Law the kids don't go outside" at bounding box center [160, 187] width 73 height 12
select select "1w"
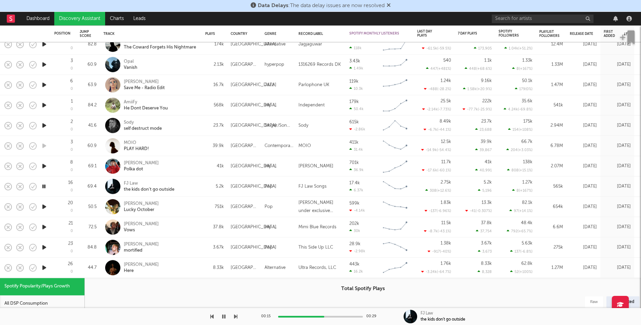
click at [47, 247] on icon "button" at bounding box center [44, 247] width 7 height 8
click at [46, 164] on icon "button" at bounding box center [44, 166] width 7 height 8
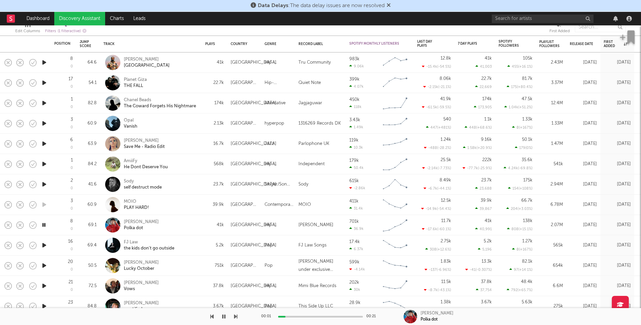
click at [193, 248] on div "FJ Law the kids don't go outside" at bounding box center [160, 246] width 73 height 12
select select "1w"
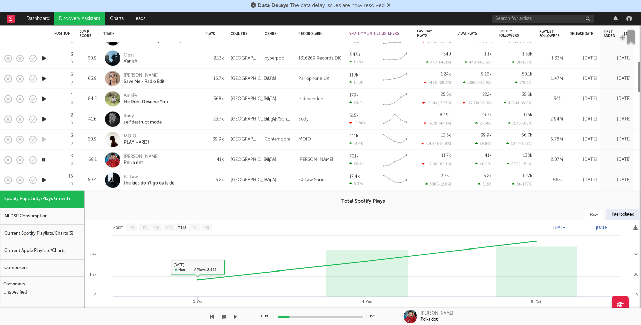
click at [31, 233] on div "Current Spotify Playlists/Charts ( 5 )" at bounding box center [42, 233] width 84 height 17
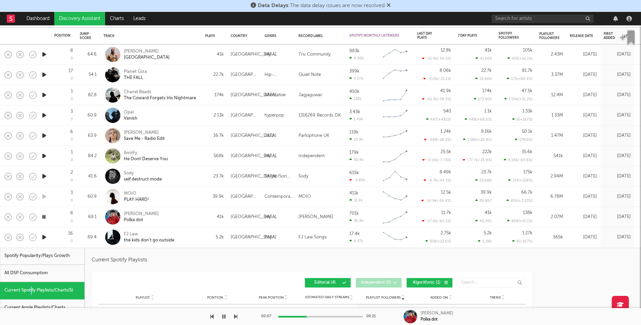
click at [45, 174] on icon "button" at bounding box center [44, 176] width 7 height 8
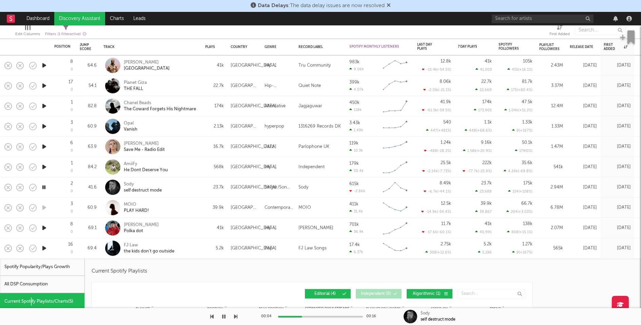
click at [44, 167] on icon "button" at bounding box center [44, 167] width 7 height 8
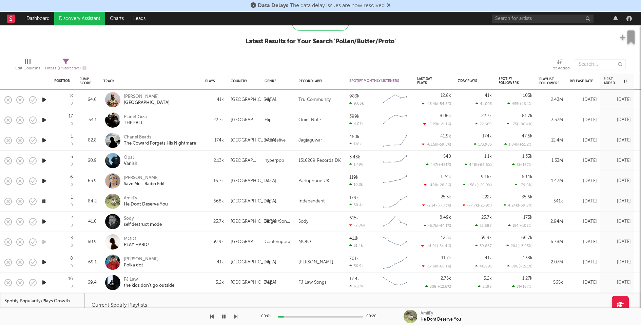
click at [195, 202] on div "AmiiFy He Dont Deserve You" at bounding box center [160, 202] width 73 height 12
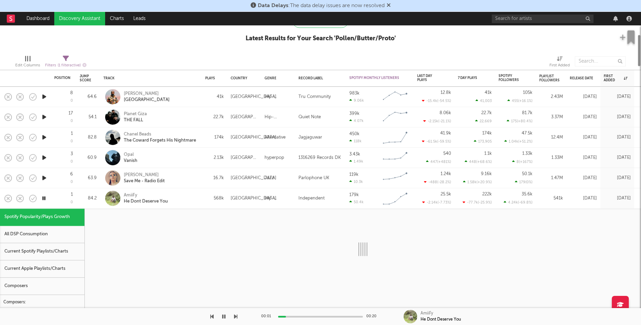
select select "1w"
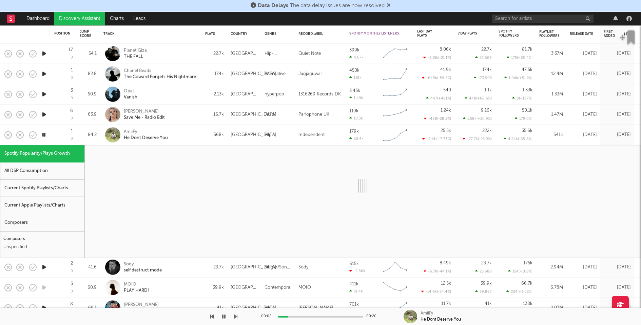
click at [53, 189] on div "Current Spotify Playlists/Charts" at bounding box center [42, 188] width 84 height 17
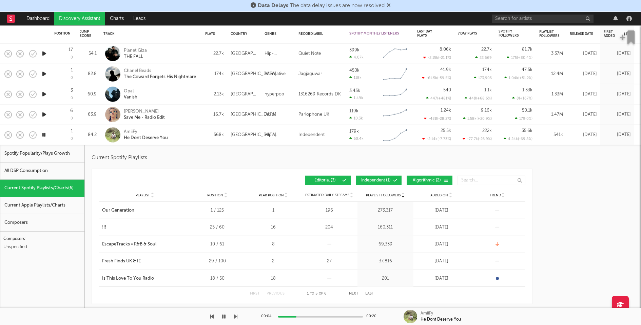
click at [194, 135] on div "AmiiFy He Dont Deserve You" at bounding box center [160, 135] width 73 height 12
select select "1w"
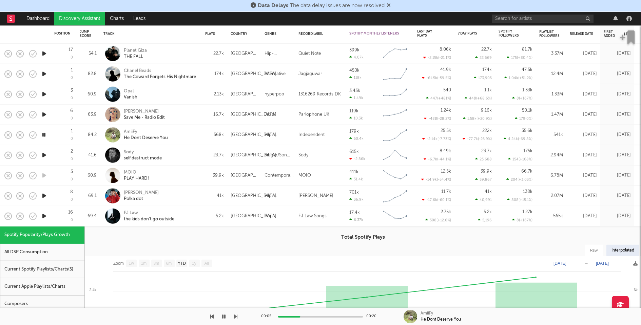
click at [46, 113] on icon "button" at bounding box center [44, 115] width 7 height 8
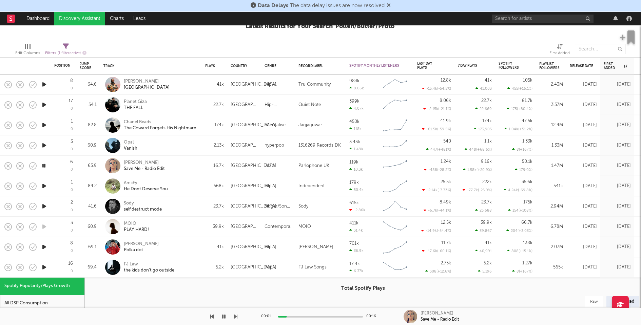
click at [198, 166] on div "Emma-Jean Thackray Save Me - Radio Edit" at bounding box center [150, 166] width 95 height 20
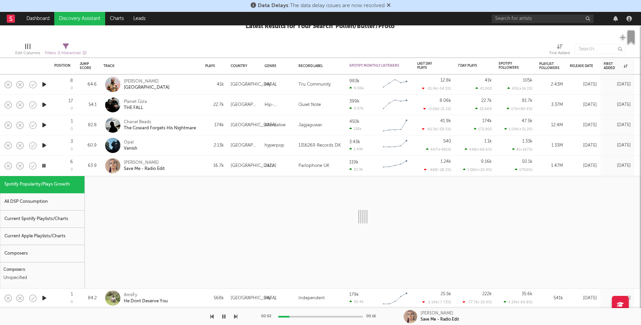
click at [31, 220] on div "Current Spotify Playlists/Charts" at bounding box center [42, 219] width 84 height 17
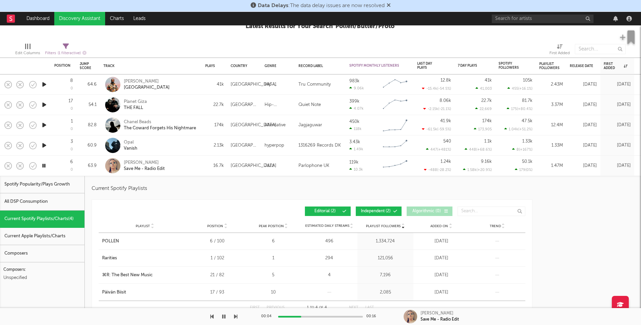
click at [45, 146] on icon "button" at bounding box center [44, 145] width 7 height 8
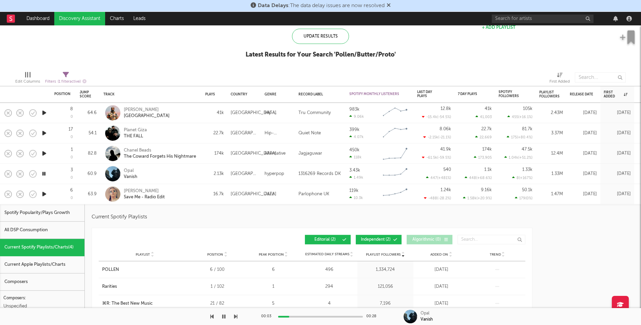
click at [333, 318] on div "00:03 00:28" at bounding box center [320, 317] width 119 height 17
click at [325, 316] on div at bounding box center [320, 317] width 85 height 2
click at [43, 153] on icon "button" at bounding box center [44, 154] width 7 height 8
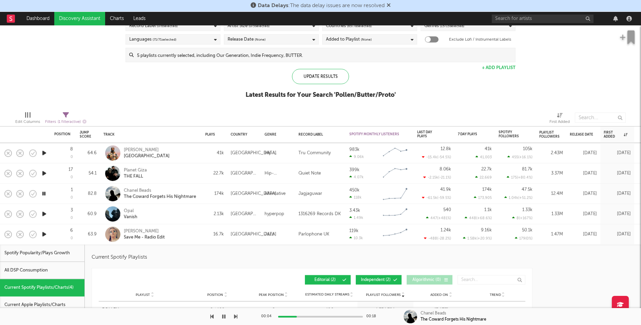
click at [65, 119] on div "Filters ( 1 filter active)" at bounding box center [65, 122] width 41 height 8
select select "max"
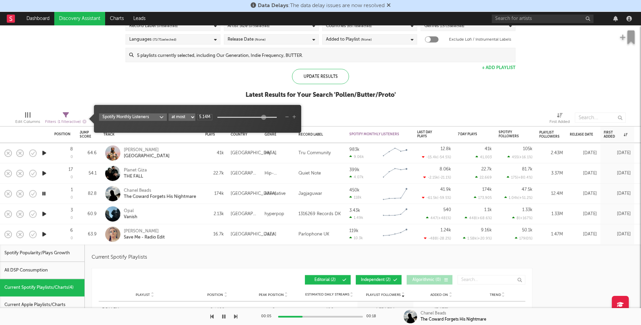
click at [66, 82] on div "Spotify/Apple Discovery Assistant Blocklist ( 53 ) Saved Searches ( 75 ) Reset …" at bounding box center [320, 47] width 641 height 117
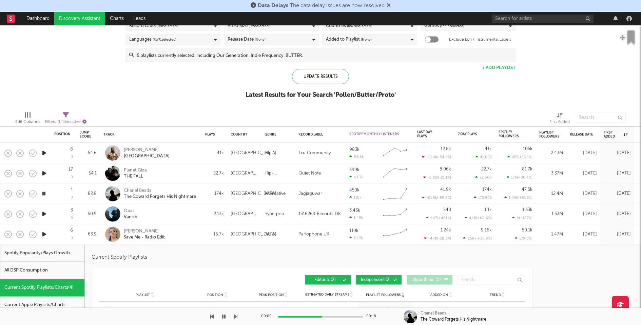
click at [85, 121] on icon "button" at bounding box center [84, 121] width 4 height 4
click at [319, 81] on div "Update Results" at bounding box center [320, 76] width 57 height 15
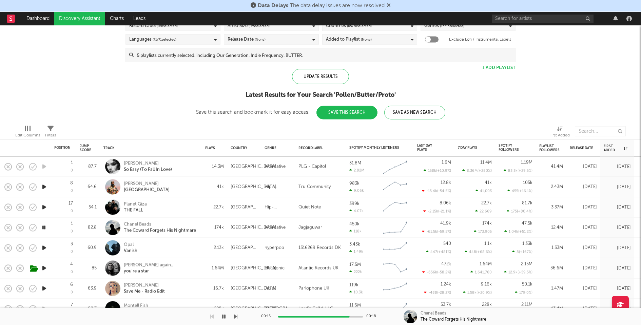
click at [356, 112] on button "Save This Search" at bounding box center [346, 113] width 61 height 14
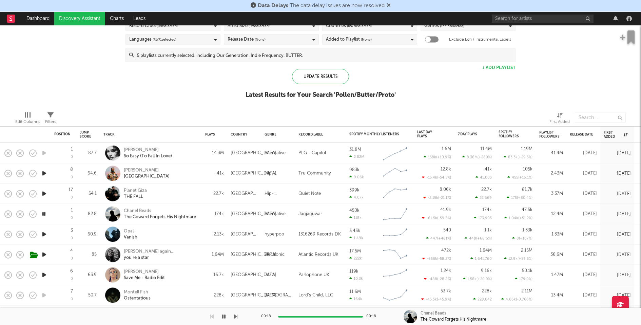
click at [47, 193] on icon "button" at bounding box center [44, 194] width 7 height 8
click at [43, 173] on icon "button" at bounding box center [44, 174] width 7 height 8
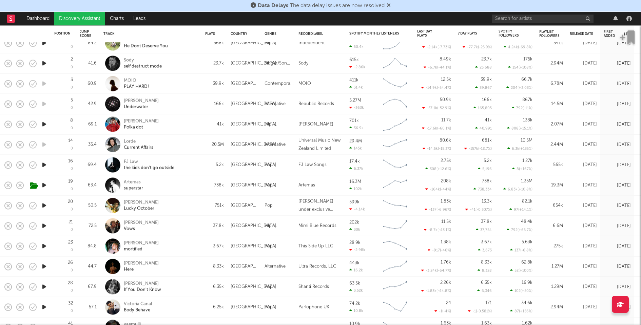
click at [46, 185] on icon "button" at bounding box center [44, 185] width 7 height 8
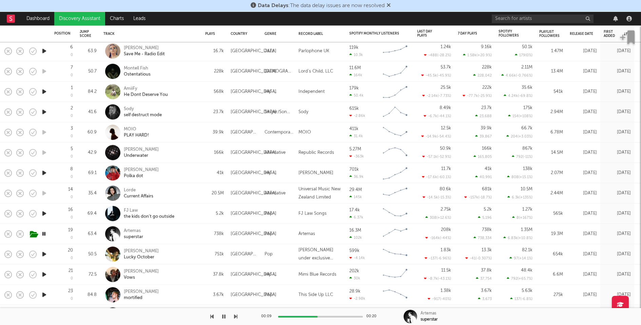
click at [44, 233] on icon "button" at bounding box center [44, 234] width 6 height 8
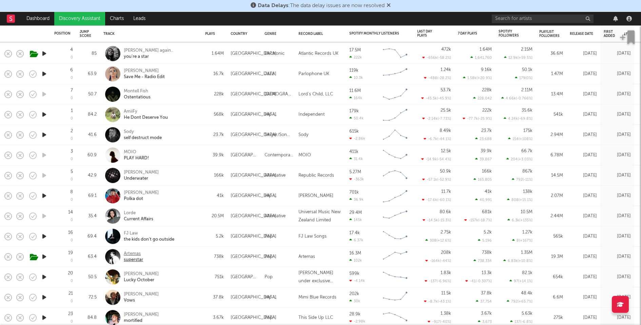
click at [131, 255] on div "Artemas" at bounding box center [133, 254] width 19 height 6
click at [43, 235] on icon "button" at bounding box center [44, 237] width 7 height 8
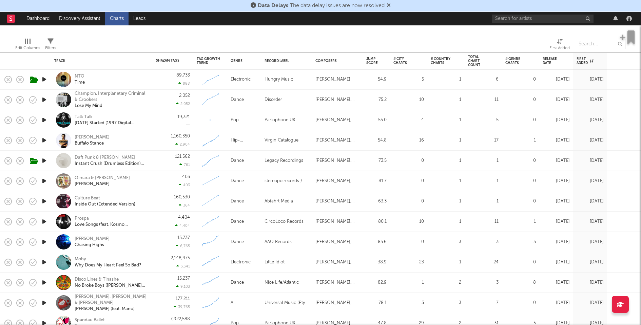
scroll to position [497, 0]
click at [125, 40] on div at bounding box center [179, 44] width 237 height 17
click at [128, 70] on div "NTO Time" at bounding box center [101, 80] width 95 height 20
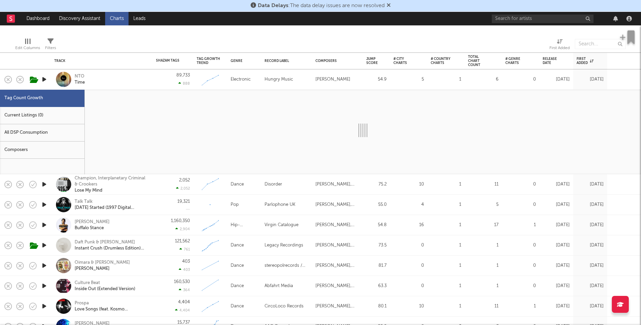
click at [71, 113] on div "Current Listings (0)" at bounding box center [42, 115] width 84 height 17
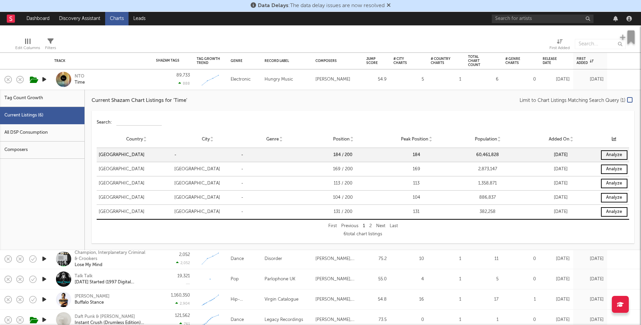
click at [123, 87] on div "NTO Time" at bounding box center [101, 80] width 95 height 20
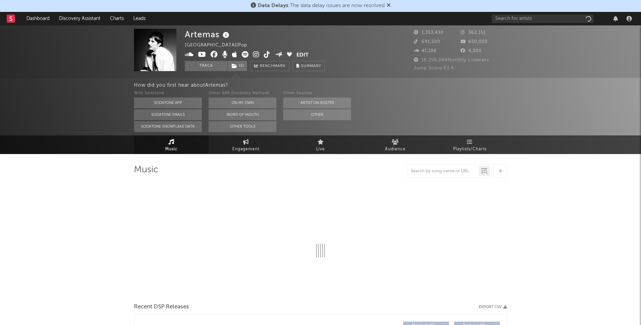
select select "6m"
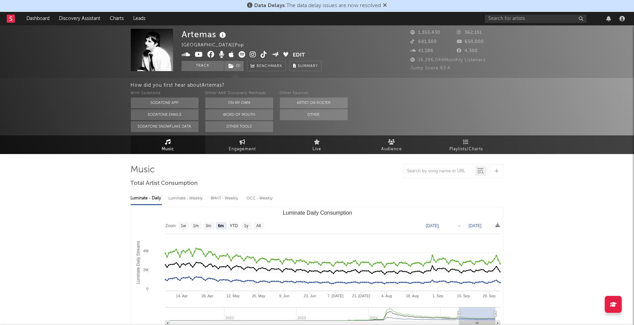
click at [222, 34] on icon at bounding box center [223, 35] width 10 height 9
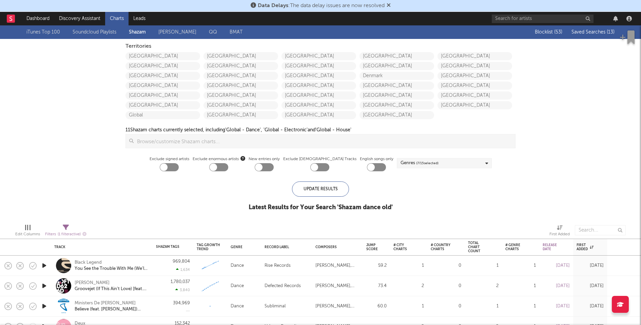
click at [461, 142] on input at bounding box center [324, 142] width 381 height 14
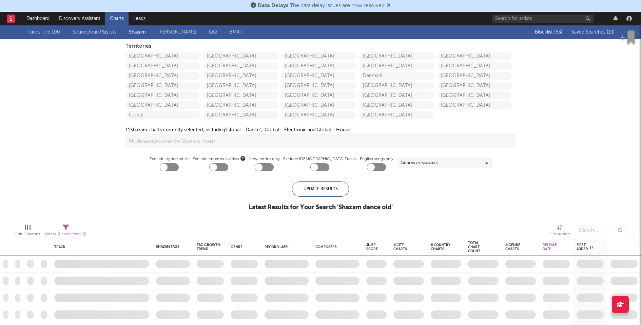
click at [556, 192] on div "iTunes Top 100 Soundcloud Playlists [PERSON_NAME] QQ BMAT Blocklist ( 53 ) Save…" at bounding box center [320, 121] width 641 height 193
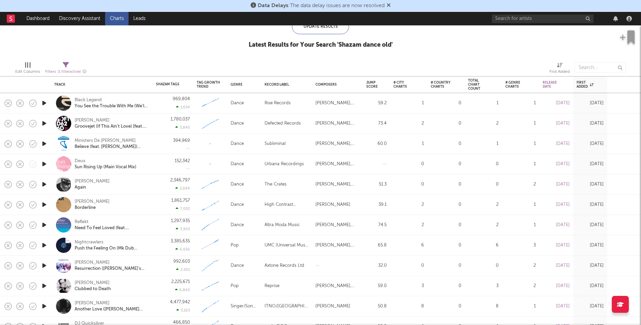
click at [45, 102] on icon "button" at bounding box center [44, 103] width 7 height 8
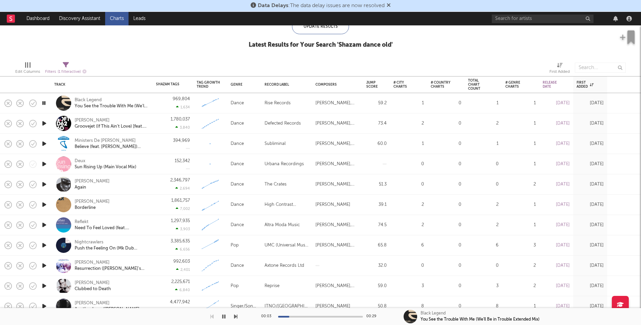
click at [323, 317] on div at bounding box center [320, 317] width 85 height 2
click at [68, 72] on span "( 1 filter active)" at bounding box center [69, 72] width 23 height 4
select select "before"
click at [68, 71] on span "( 1 filter active)" at bounding box center [69, 72] width 23 height 4
click at [45, 122] on icon "button" at bounding box center [44, 123] width 7 height 8
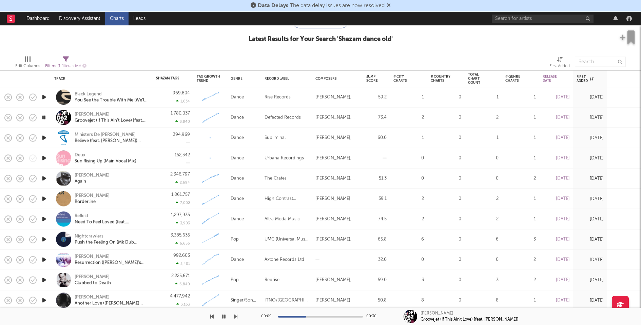
click at [337, 317] on div at bounding box center [320, 317] width 85 height 2
click at [45, 138] on icon "button" at bounding box center [44, 138] width 7 height 8
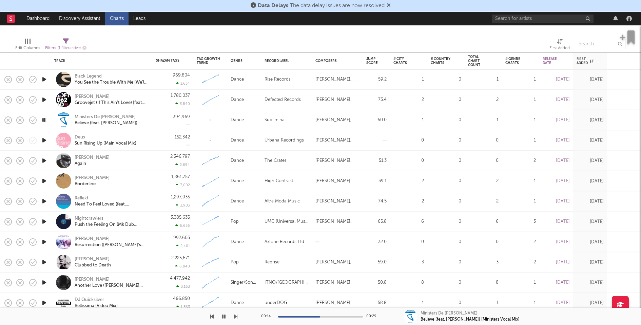
click at [334, 316] on div at bounding box center [320, 317] width 85 height 2
click at [44, 140] on icon "button" at bounding box center [44, 140] width 7 height 8
click at [308, 317] on div at bounding box center [320, 317] width 85 height 2
click at [43, 158] on icon "button" at bounding box center [44, 161] width 7 height 8
click at [318, 317] on div at bounding box center [320, 317] width 85 height 2
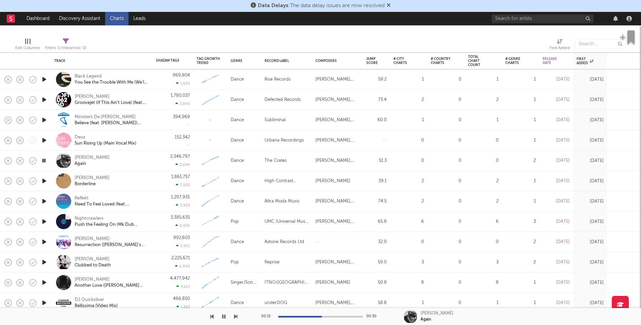
click at [336, 317] on div at bounding box center [320, 317] width 85 height 2
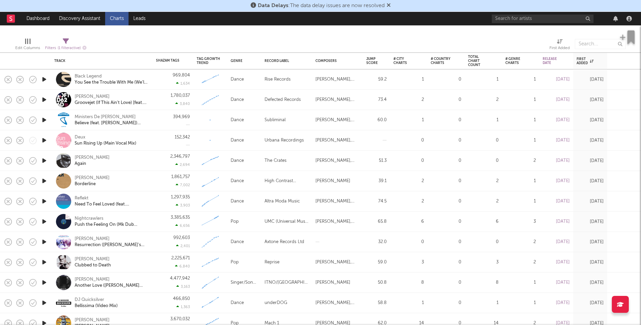
click at [44, 117] on icon "button" at bounding box center [44, 120] width 7 height 8
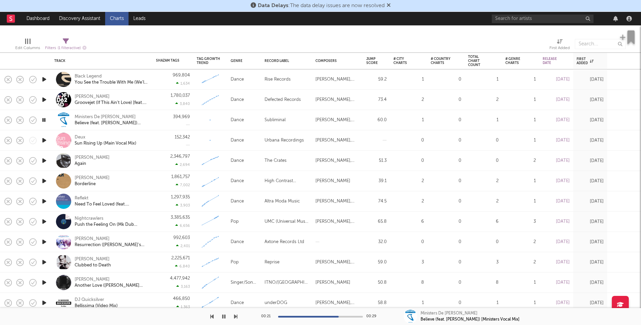
click at [45, 142] on icon "button" at bounding box center [44, 140] width 7 height 8
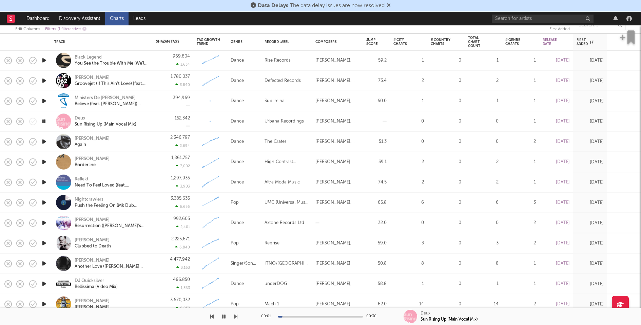
click at [43, 140] on icon "button" at bounding box center [44, 142] width 7 height 8
click at [45, 161] on icon "button" at bounding box center [44, 162] width 7 height 8
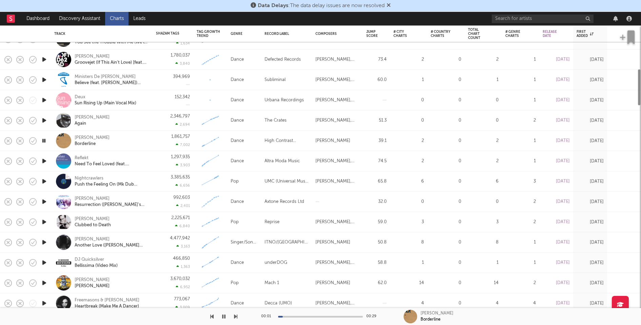
click at [45, 161] on icon "button" at bounding box center [44, 161] width 7 height 8
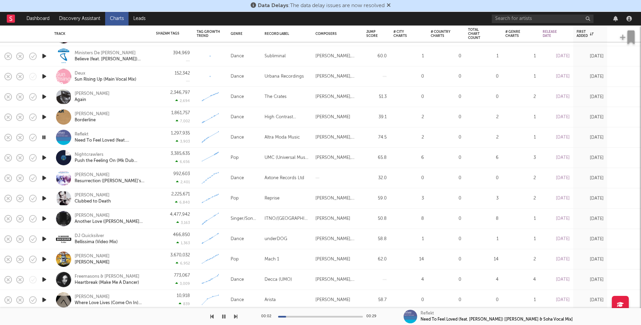
click at [43, 156] on icon "button" at bounding box center [44, 158] width 7 height 8
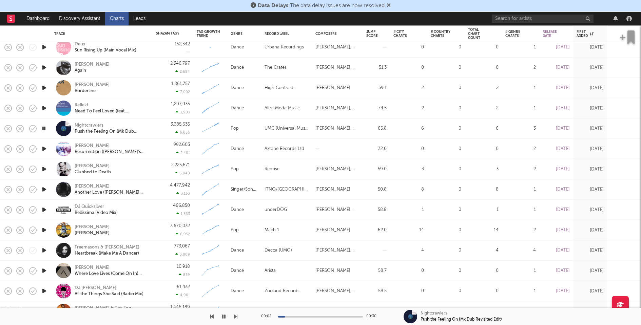
click at [43, 148] on icon "button" at bounding box center [44, 149] width 7 height 8
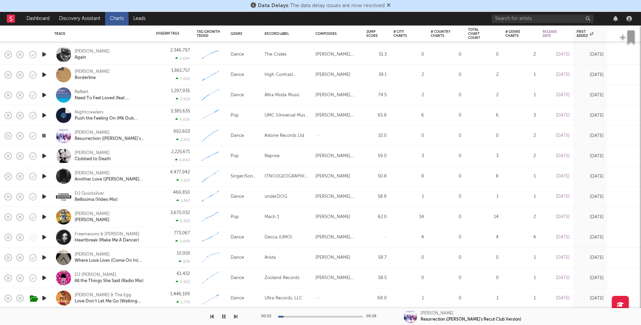
click at [42, 155] on icon "button" at bounding box center [44, 156] width 7 height 8
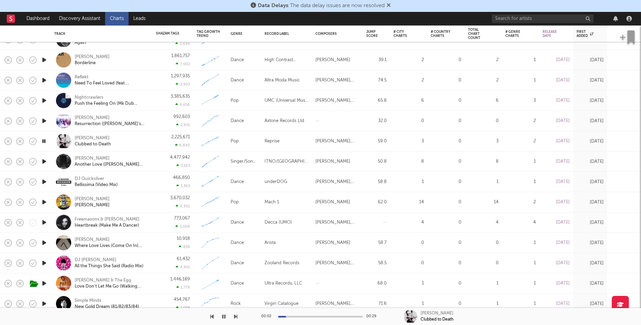
click at [44, 161] on icon "button" at bounding box center [44, 162] width 7 height 8
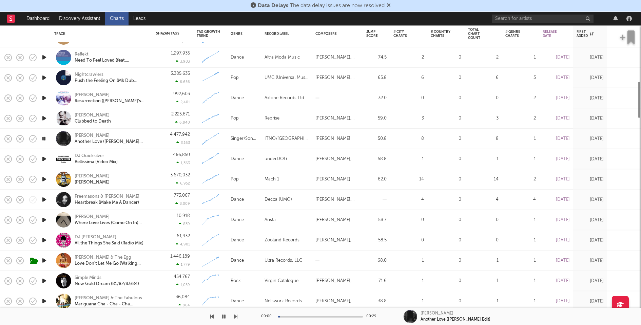
click at [44, 161] on icon "button" at bounding box center [44, 159] width 7 height 8
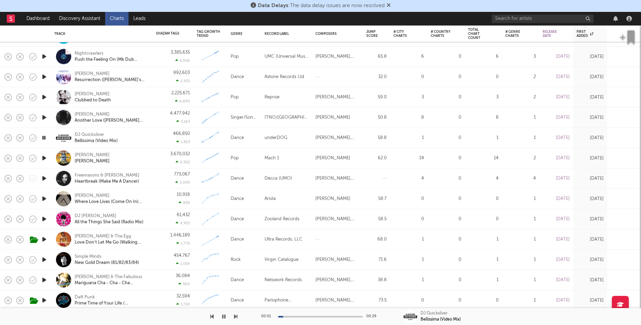
click at [43, 176] on icon "button" at bounding box center [44, 179] width 7 height 8
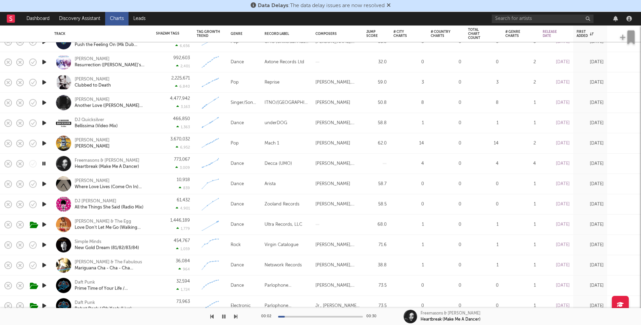
click at [44, 184] on icon "button" at bounding box center [44, 184] width 7 height 8
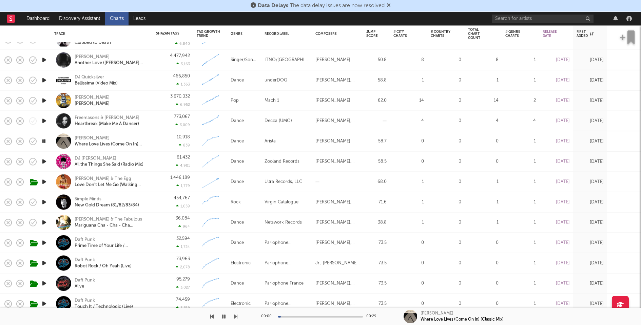
click at [43, 162] on icon "button" at bounding box center [44, 162] width 7 height 8
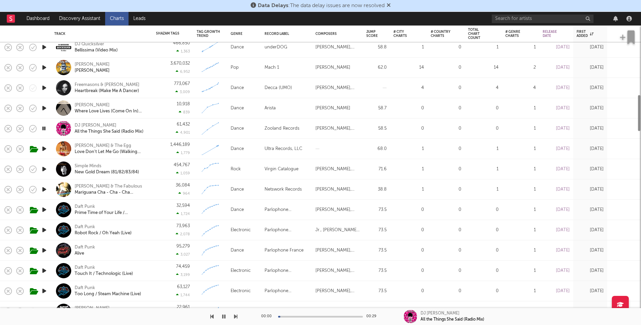
click at [46, 169] on icon "button" at bounding box center [44, 169] width 7 height 8
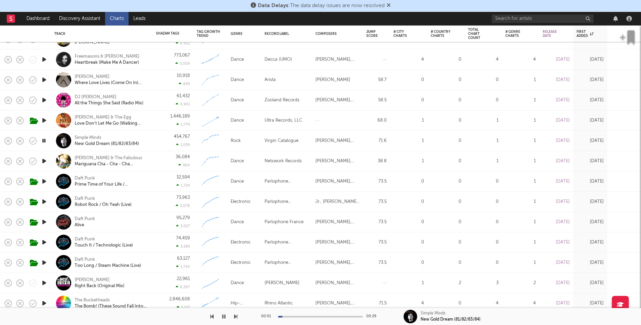
click at [45, 160] on icon "button" at bounding box center [44, 161] width 7 height 8
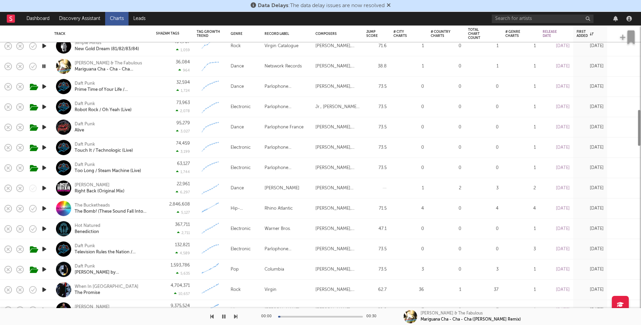
click at [43, 187] on icon "button" at bounding box center [44, 188] width 7 height 8
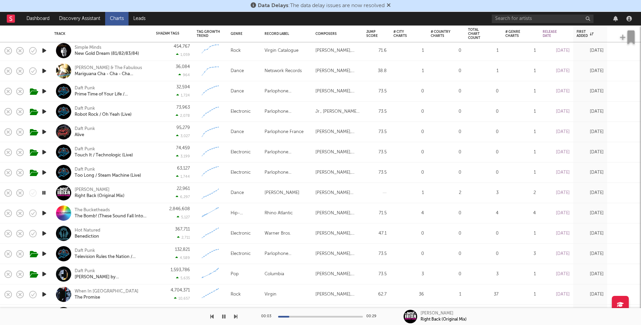
click at [45, 234] on icon "button" at bounding box center [44, 234] width 7 height 8
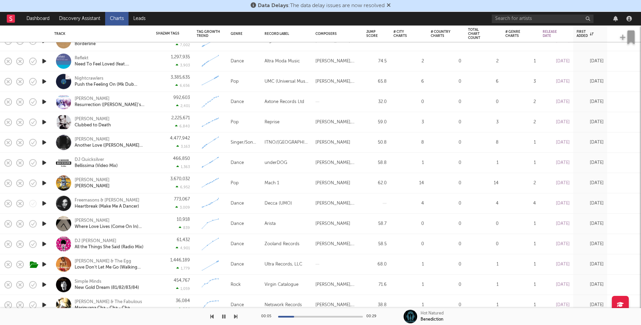
click at [320, 318] on div at bounding box center [320, 317] width 85 height 2
click at [46, 201] on icon "button" at bounding box center [44, 203] width 7 height 8
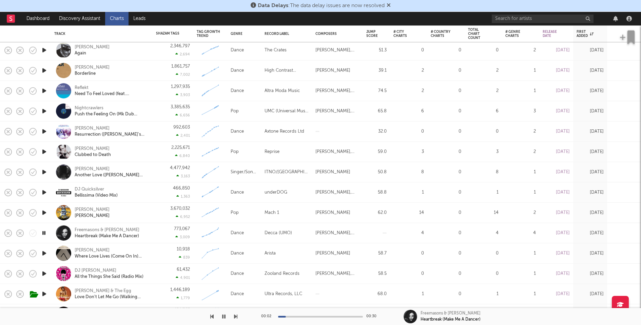
click at [44, 211] on icon "button" at bounding box center [44, 213] width 7 height 8
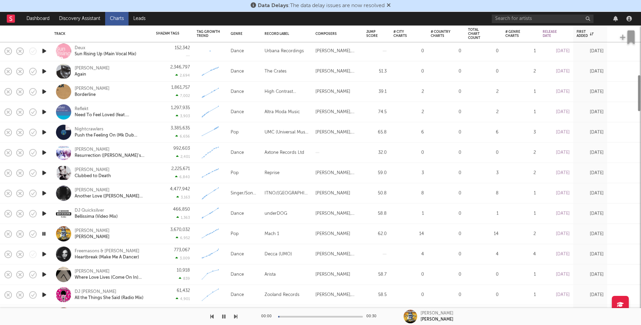
click at [43, 214] on icon "button" at bounding box center [44, 214] width 7 height 8
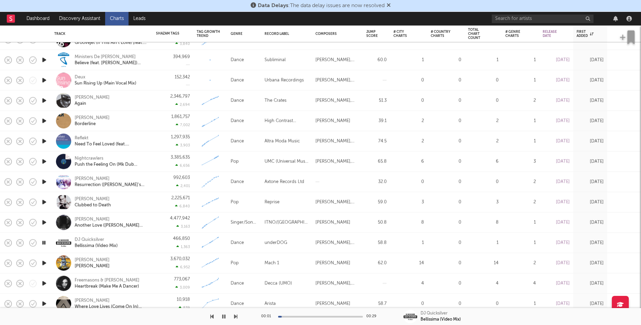
click at [45, 221] on icon "button" at bounding box center [44, 223] width 7 height 8
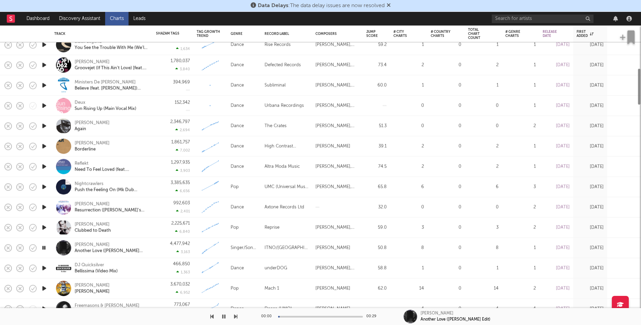
click at [44, 226] on icon "button" at bounding box center [44, 228] width 7 height 8
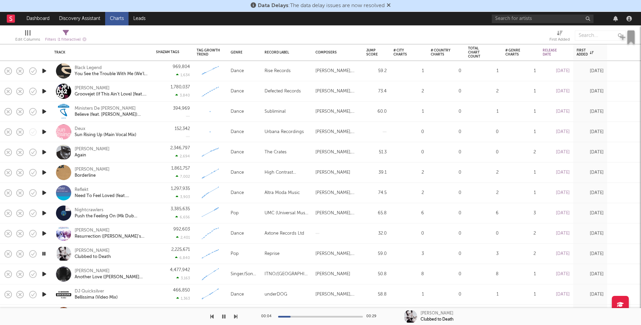
click at [43, 232] on icon "button" at bounding box center [44, 234] width 7 height 8
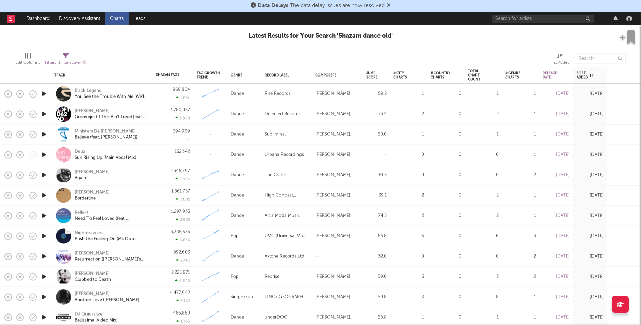
click at [44, 212] on icon "button" at bounding box center [44, 216] width 7 height 8
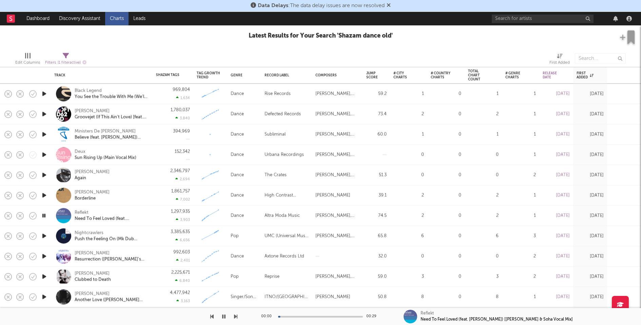
click at [44, 193] on icon "button" at bounding box center [44, 196] width 7 height 8
click at [46, 172] on icon "button" at bounding box center [44, 175] width 7 height 8
click at [303, 317] on div at bounding box center [320, 317] width 85 height 2
click at [44, 154] on icon "button" at bounding box center [44, 155] width 7 height 8
click at [330, 316] on div at bounding box center [320, 317] width 85 height 2
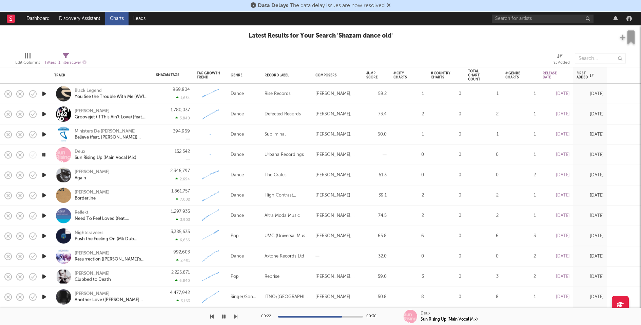
click at [304, 316] on div "00:22 00:30" at bounding box center [320, 317] width 119 height 17
click at [306, 317] on div at bounding box center [301, 317] width 85 height 2
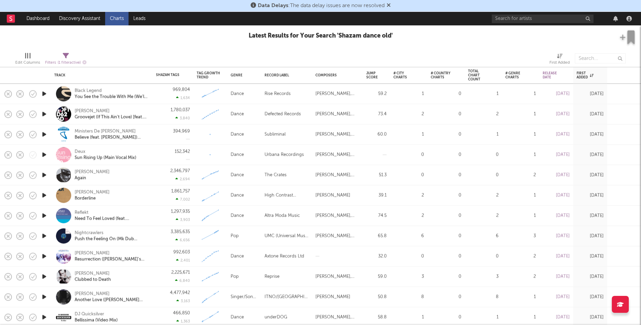
click at [45, 113] on icon "button" at bounding box center [44, 114] width 7 height 8
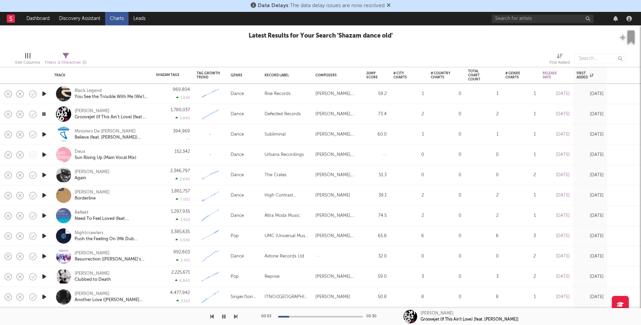
click at [45, 91] on icon "button" at bounding box center [44, 94] width 7 height 8
click at [320, 318] on div "00:00 00:29" at bounding box center [320, 317] width 119 height 17
click at [318, 316] on div at bounding box center [320, 317] width 85 height 2
click at [339, 316] on div "00:14 00:29" at bounding box center [320, 317] width 119 height 17
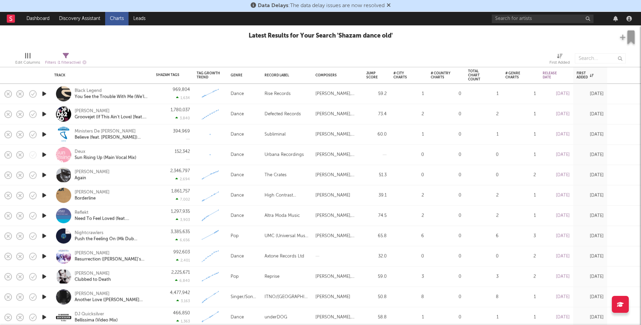
click at [158, 93] on div "969,804 1,634" at bounding box center [173, 94] width 34 height 20
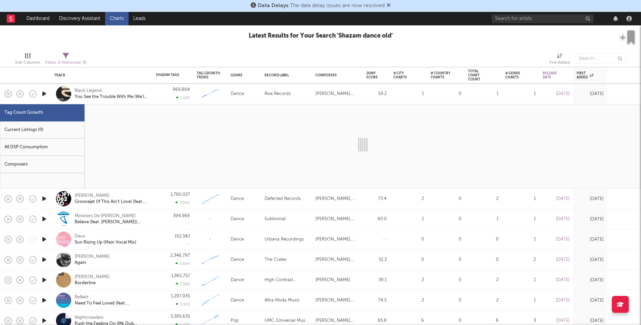
click at [58, 136] on div "Current Listings (0)" at bounding box center [42, 130] width 84 height 17
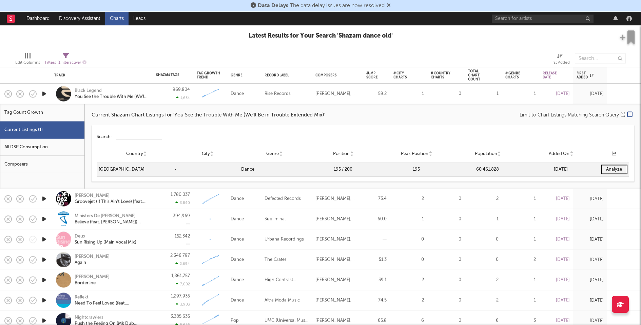
click at [163, 91] on div "969,804 1,634" at bounding box center [173, 94] width 34 height 20
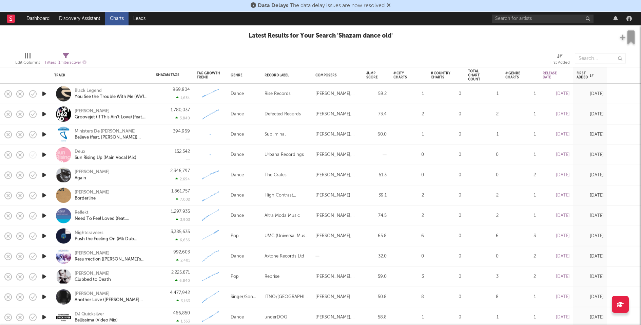
click at [158, 113] on div "1,780,037 3,840" at bounding box center [173, 114] width 34 height 20
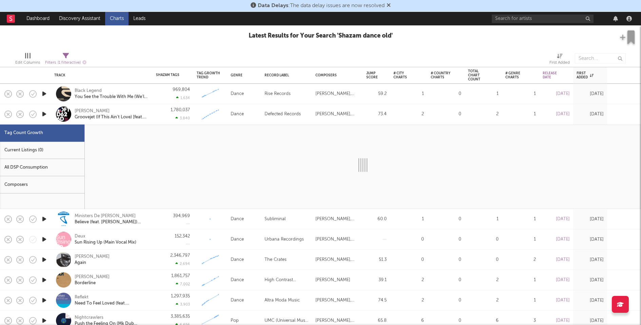
click at [71, 150] on div "Current Listings (0)" at bounding box center [42, 150] width 84 height 17
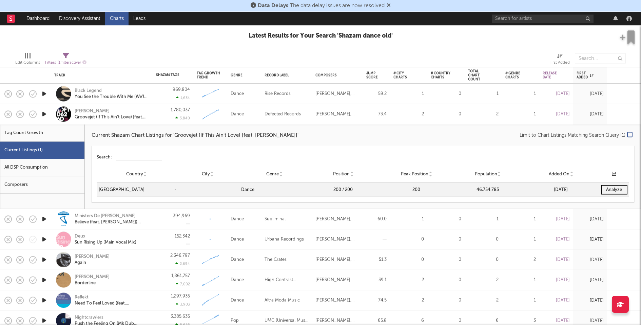
click at [162, 115] on div "1,780,037 3,840" at bounding box center [173, 114] width 34 height 20
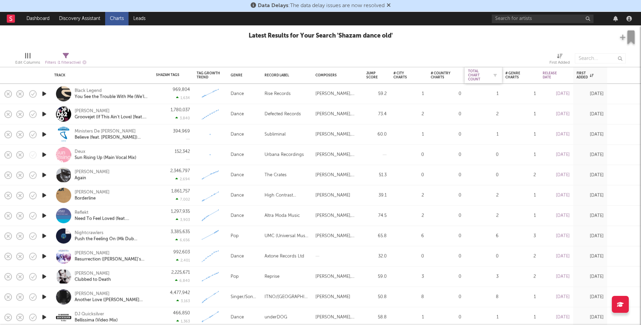
click at [477, 73] on div "Total Chart Count" at bounding box center [478, 76] width 20 height 12
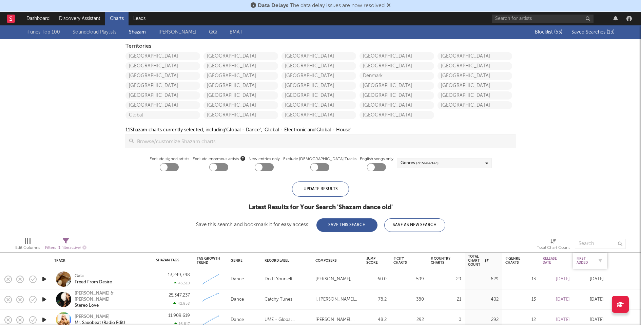
click at [580, 260] on div "First Added" at bounding box center [584, 261] width 17 height 8
